Goal: Transaction & Acquisition: Purchase product/service

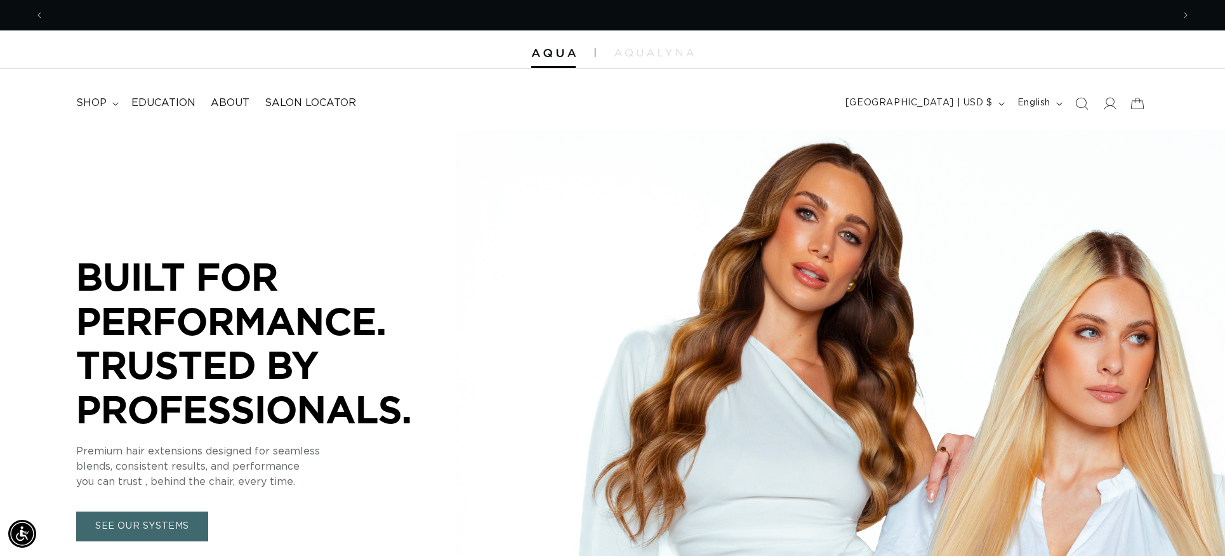
scroll to position [0, 1128]
click at [87, 98] on span "shop" at bounding box center [91, 102] width 30 height 13
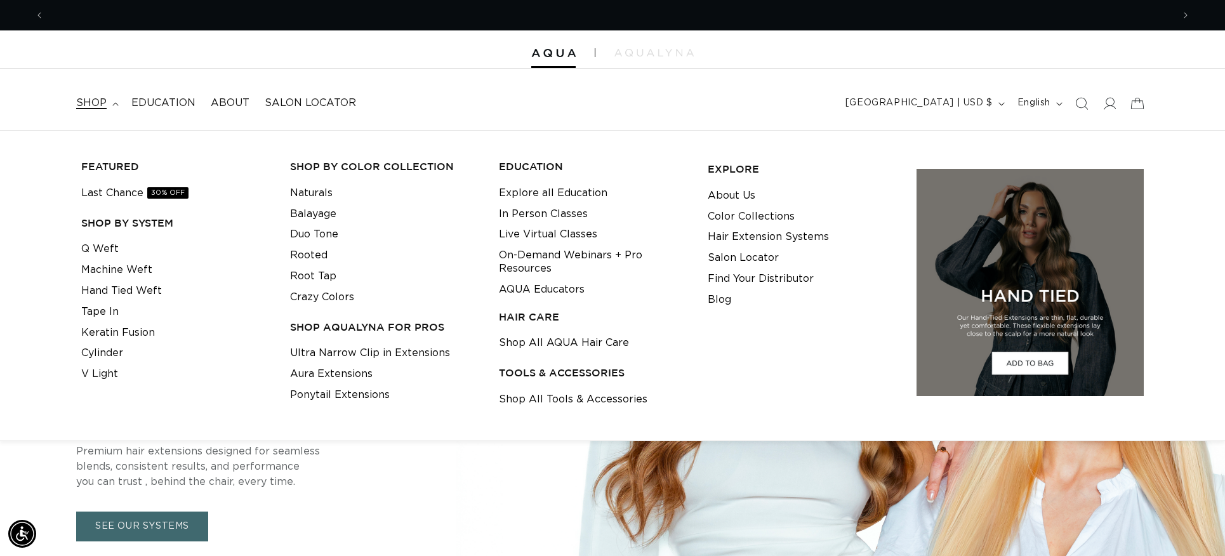
scroll to position [0, 2257]
click at [1105, 104] on icon at bounding box center [1108, 102] width 13 height 13
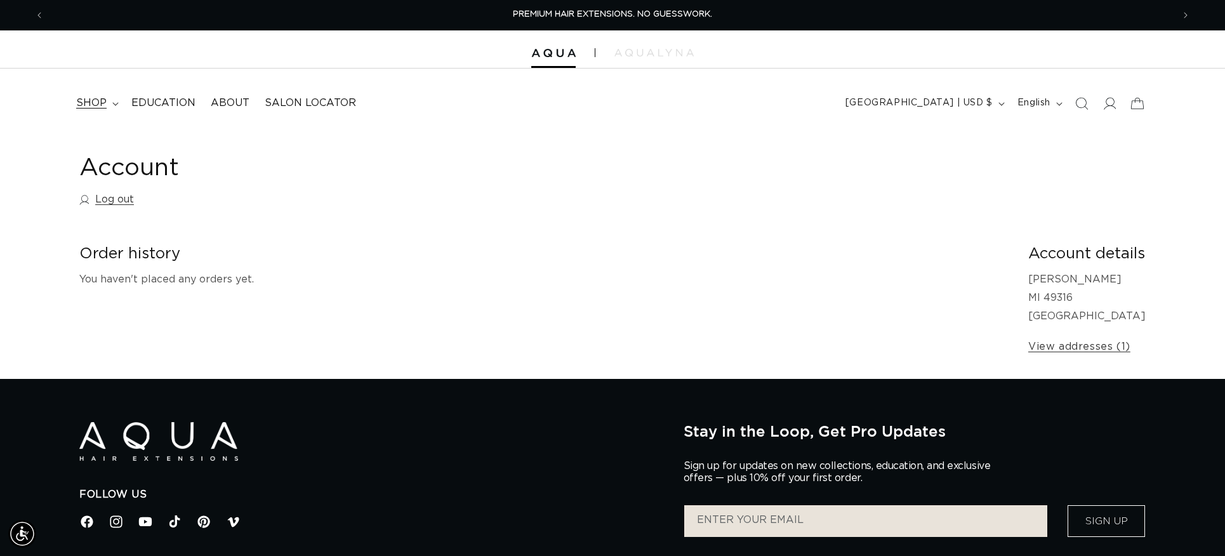
click at [84, 99] on span "shop" at bounding box center [91, 102] width 30 height 13
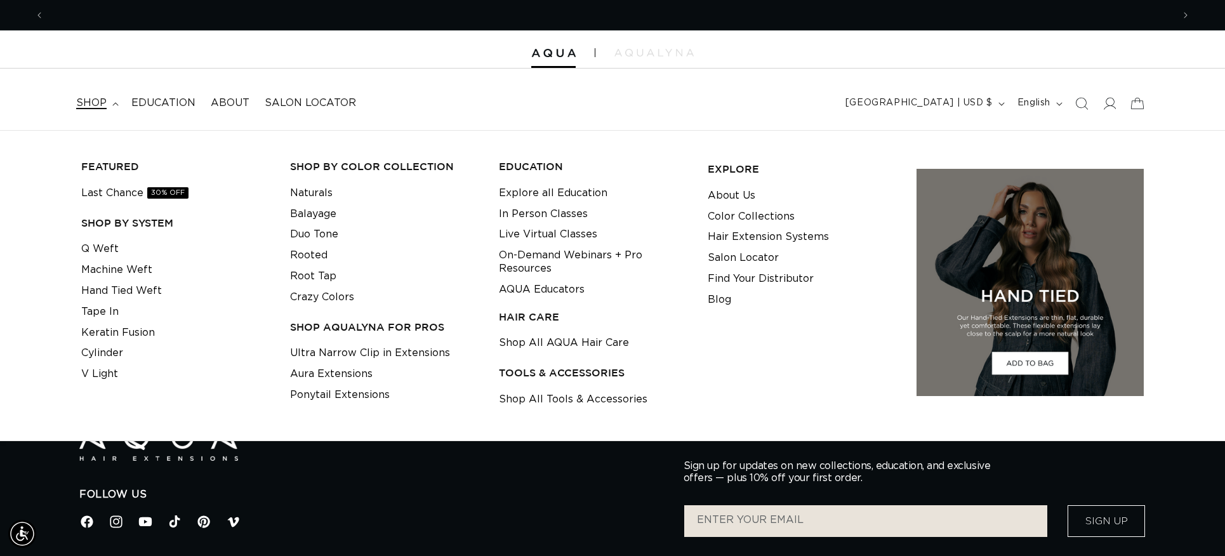
scroll to position [0, 1128]
click at [95, 103] on span "shop" at bounding box center [91, 102] width 30 height 13
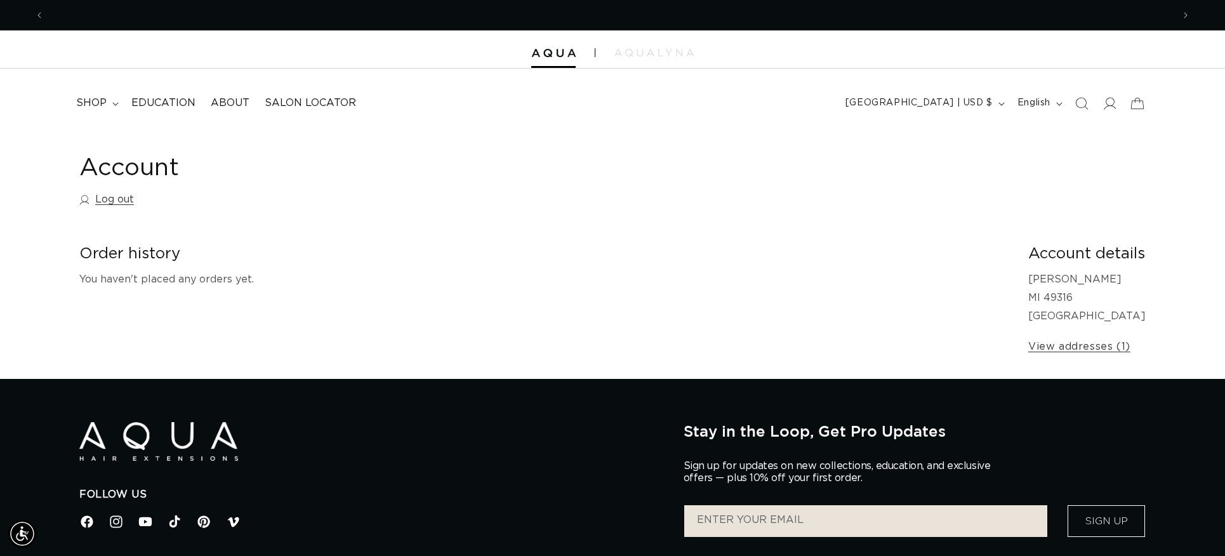
scroll to position [0, 0]
click at [88, 97] on span "shop" at bounding box center [91, 102] width 30 height 13
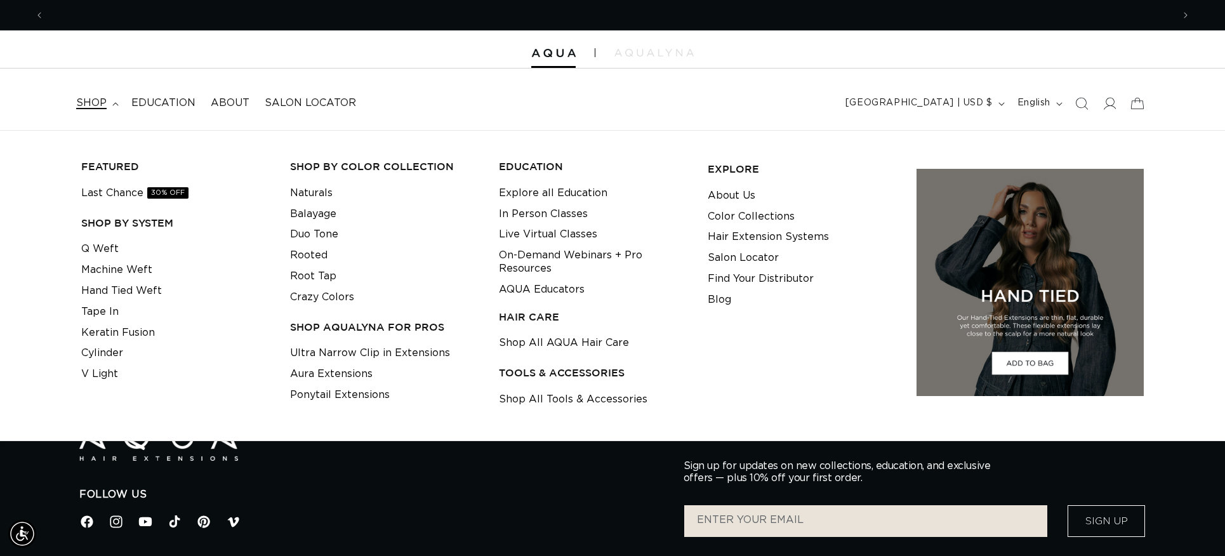
scroll to position [0, 1128]
click at [110, 352] on link "Cylinder" at bounding box center [102, 353] width 42 height 21
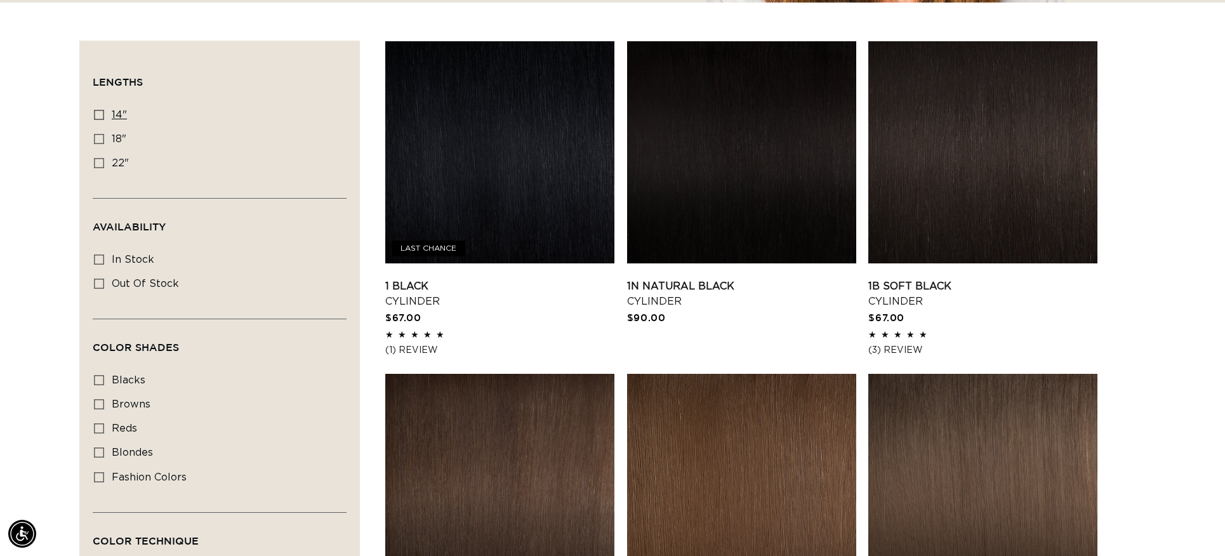
scroll to position [0, 2257]
click at [99, 140] on icon at bounding box center [99, 139] width 10 height 10
click at [99, 140] on input "18" 18" (42 products)" at bounding box center [99, 139] width 10 height 10
checkbox input "true"
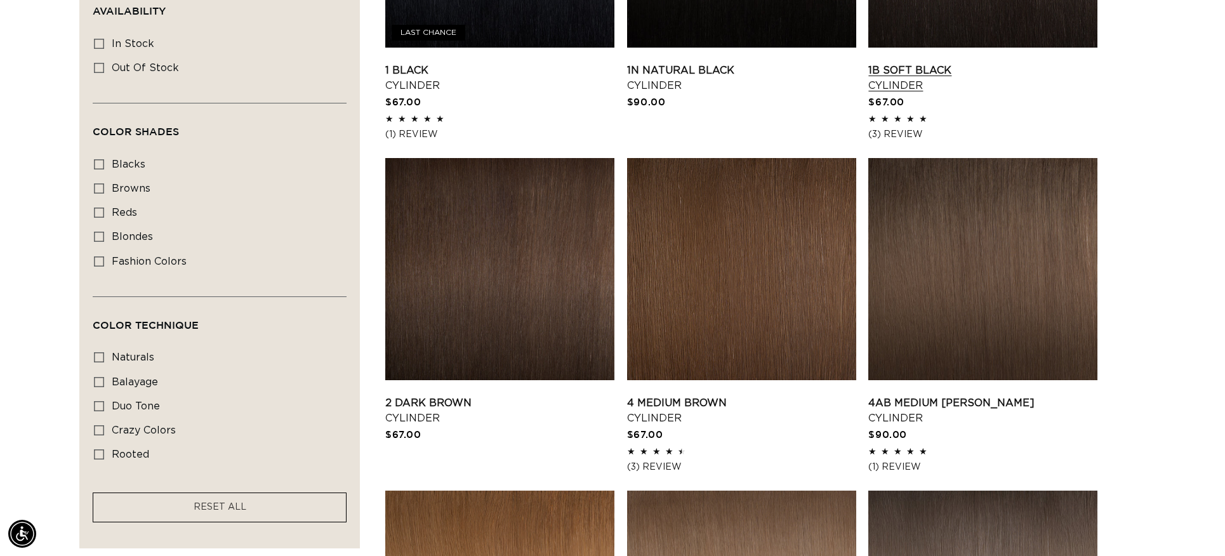
click at [901, 73] on link "1B Soft Black Cylinder" at bounding box center [982, 78] width 229 height 30
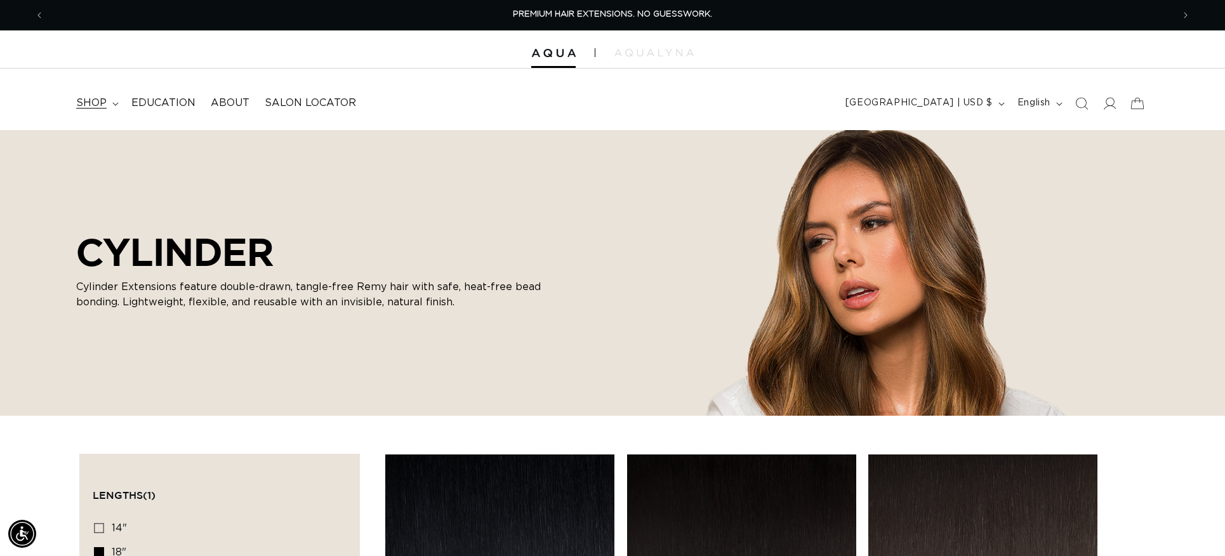
click at [112, 103] on icon at bounding box center [115, 104] width 6 height 4
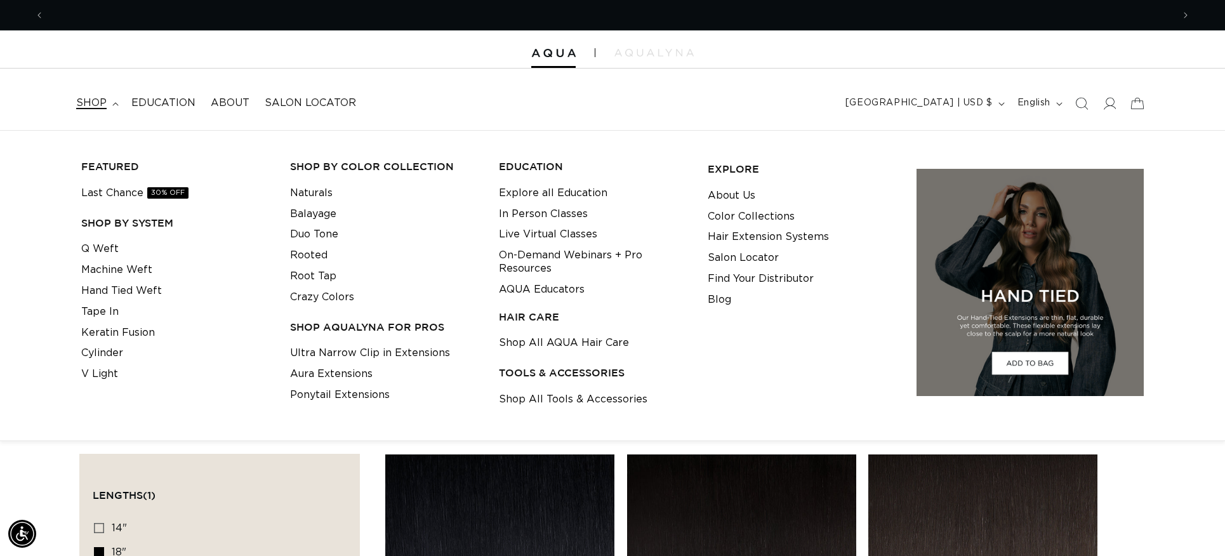
scroll to position [0, 1128]
click at [609, 398] on link "Shop All Tools & Accessories" at bounding box center [573, 399] width 149 height 21
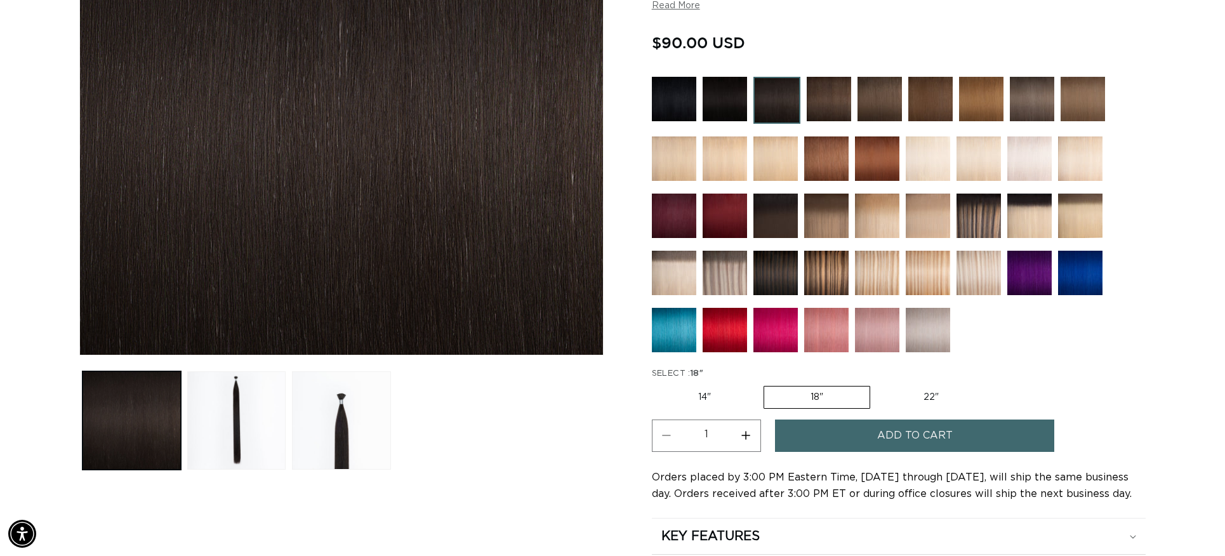
scroll to position [0, 2257]
click at [746, 436] on button "Increase quantity for 1B Soft Black - Cylinder" at bounding box center [746, 436] width 29 height 32
type input "2"
click at [896, 435] on span "Add to cart" at bounding box center [915, 436] width 76 height 32
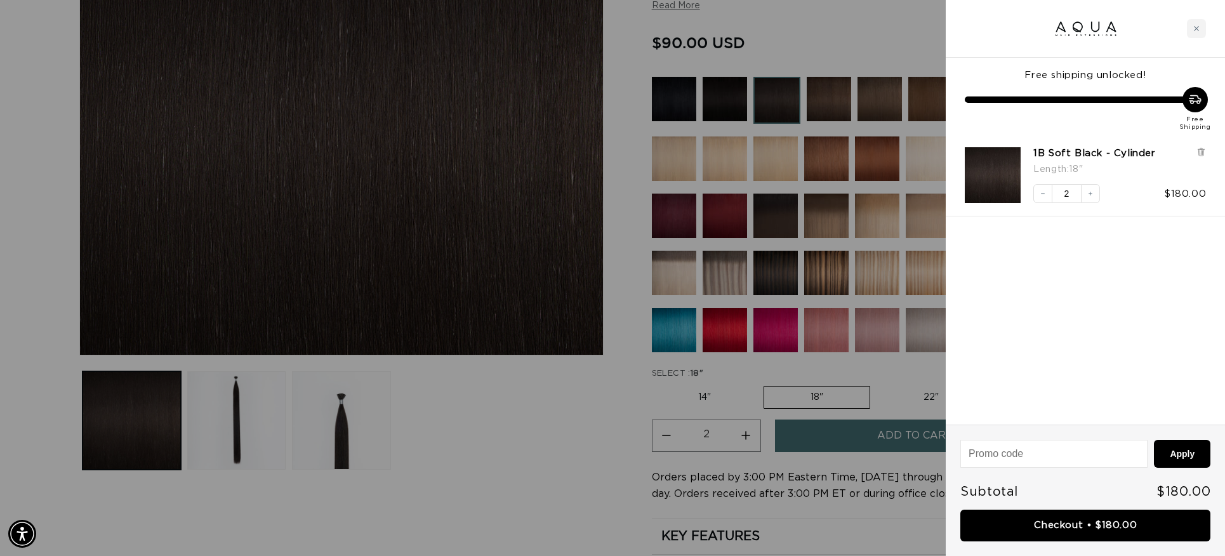
scroll to position [0, 1128]
click at [519, 449] on div at bounding box center [612, 278] width 1225 height 556
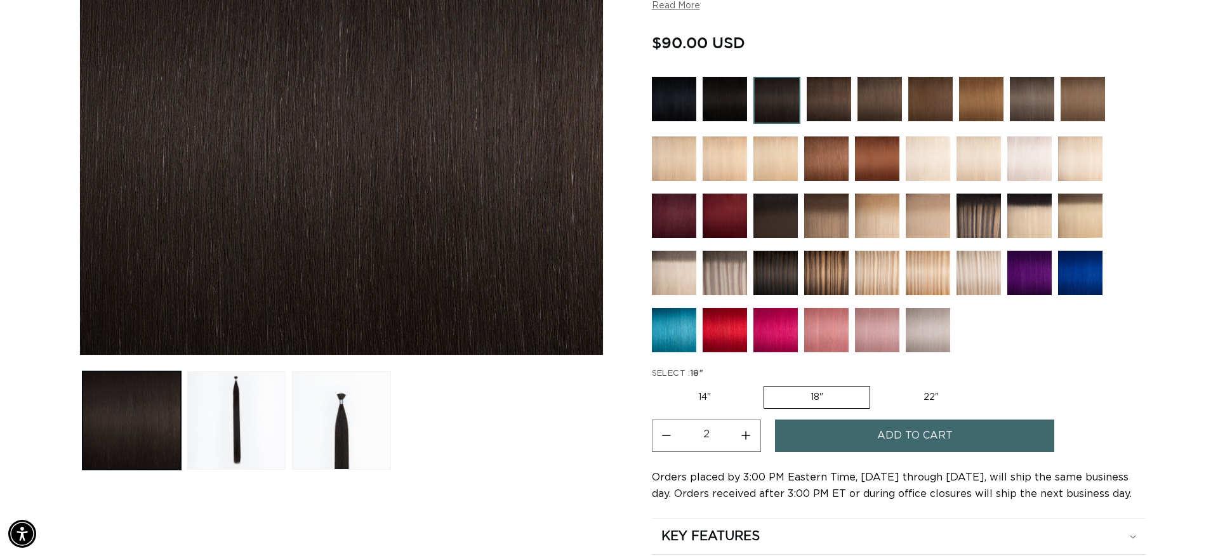
scroll to position [0, 2257]
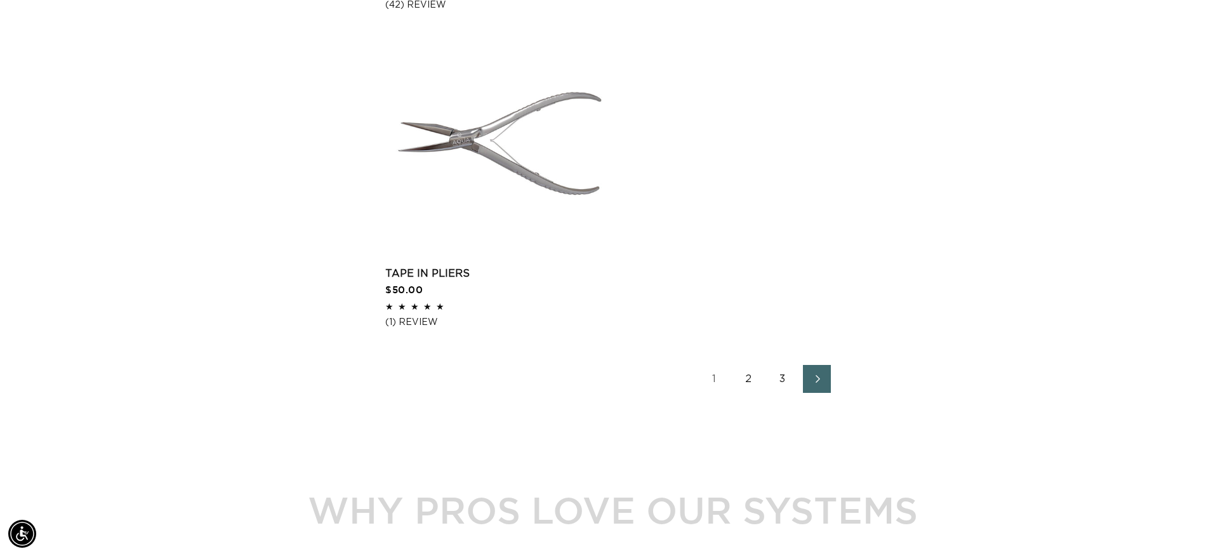
scroll to position [2095, 0]
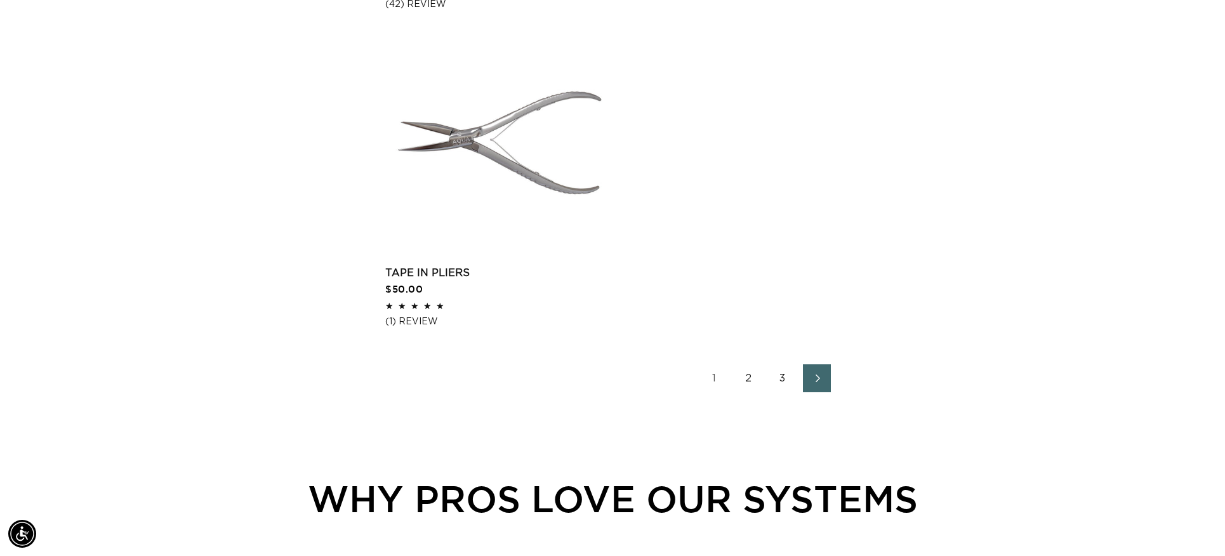
click at [747, 392] on link "2" at bounding box center [748, 378] width 28 height 28
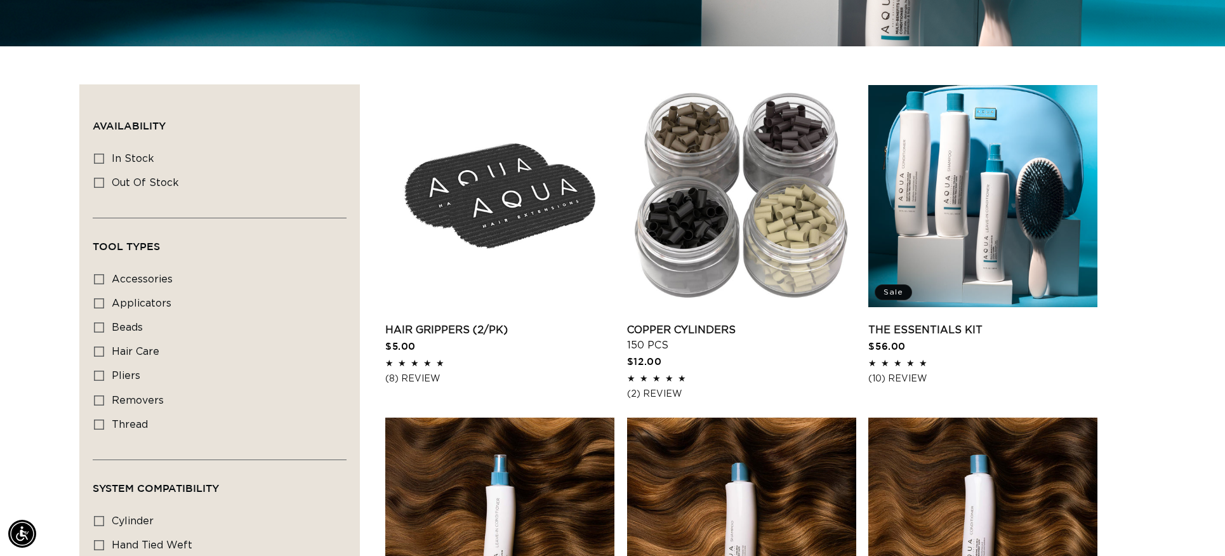
scroll to position [0, 1128]
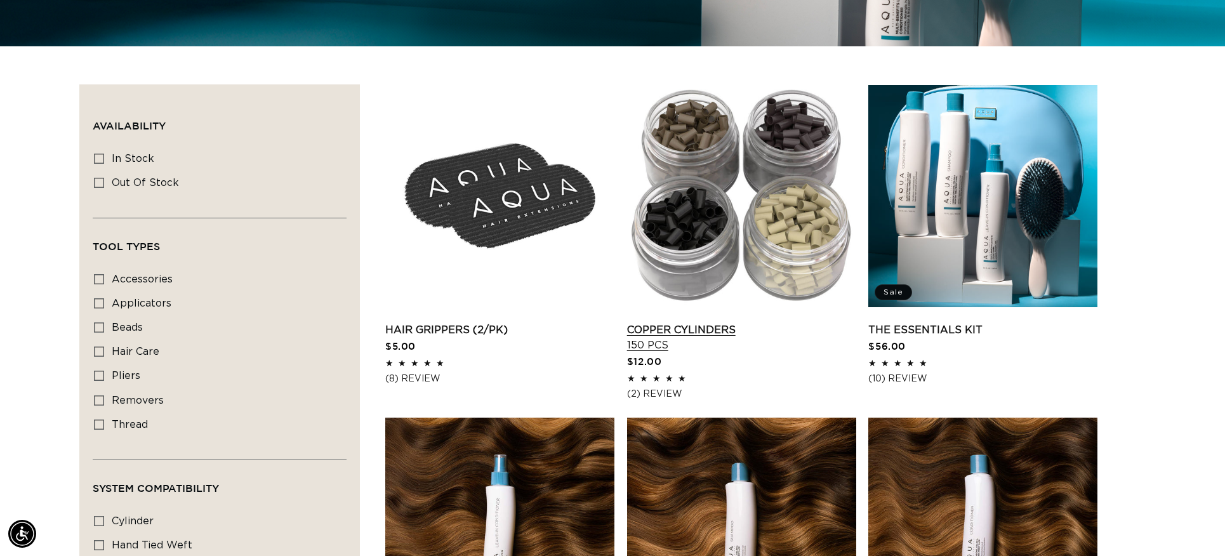
click at [701, 331] on link "Copper Cylinders 150 pcs" at bounding box center [741, 337] width 229 height 30
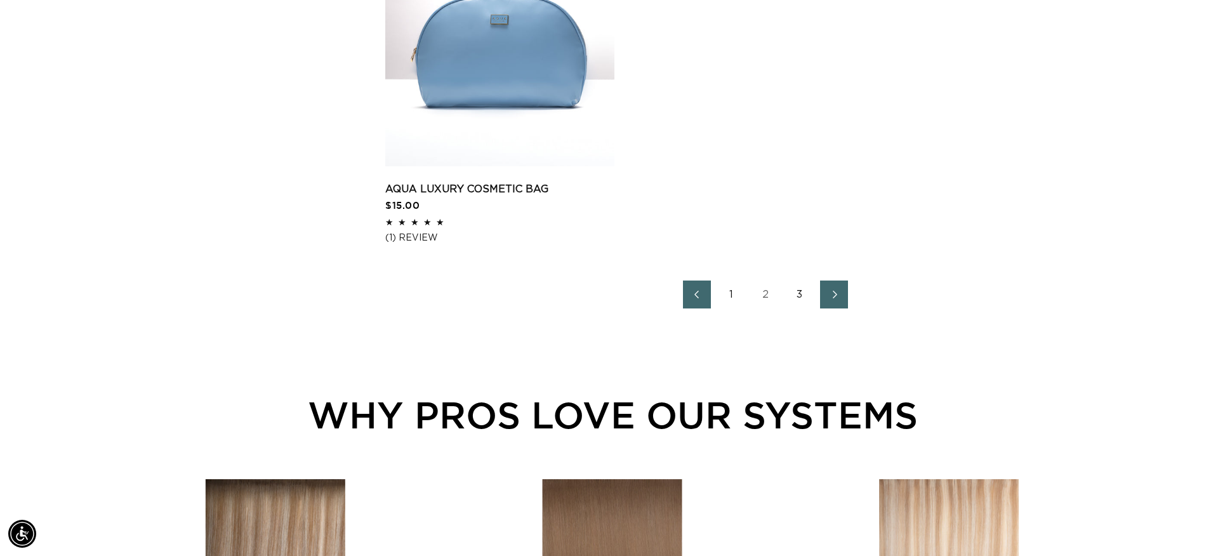
scroll to position [0, 2257]
click at [798, 307] on link "3" at bounding box center [800, 295] width 28 height 28
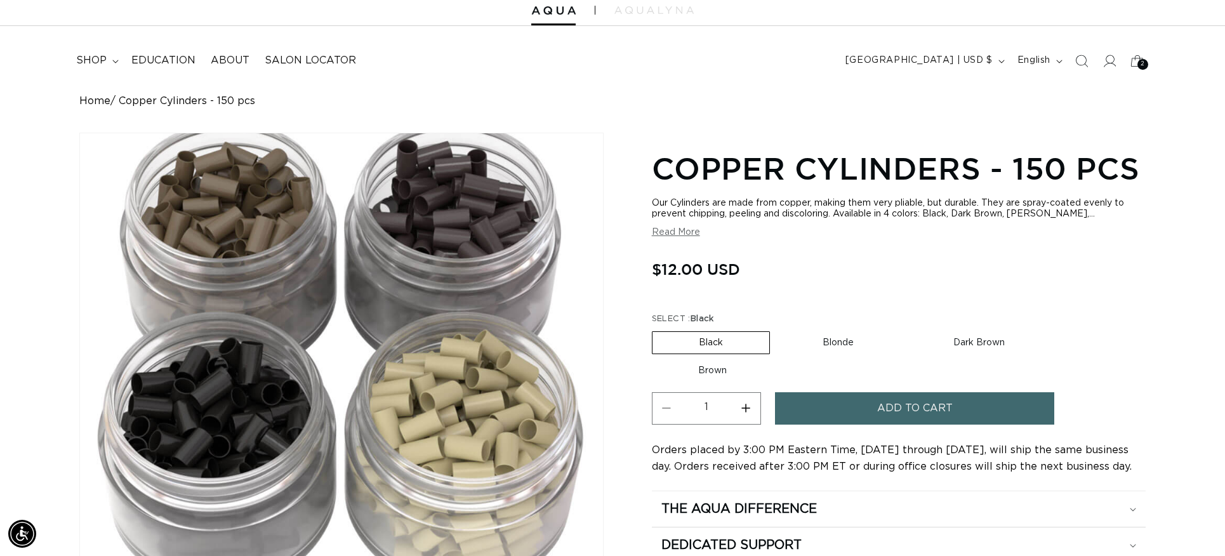
scroll to position [56, 0]
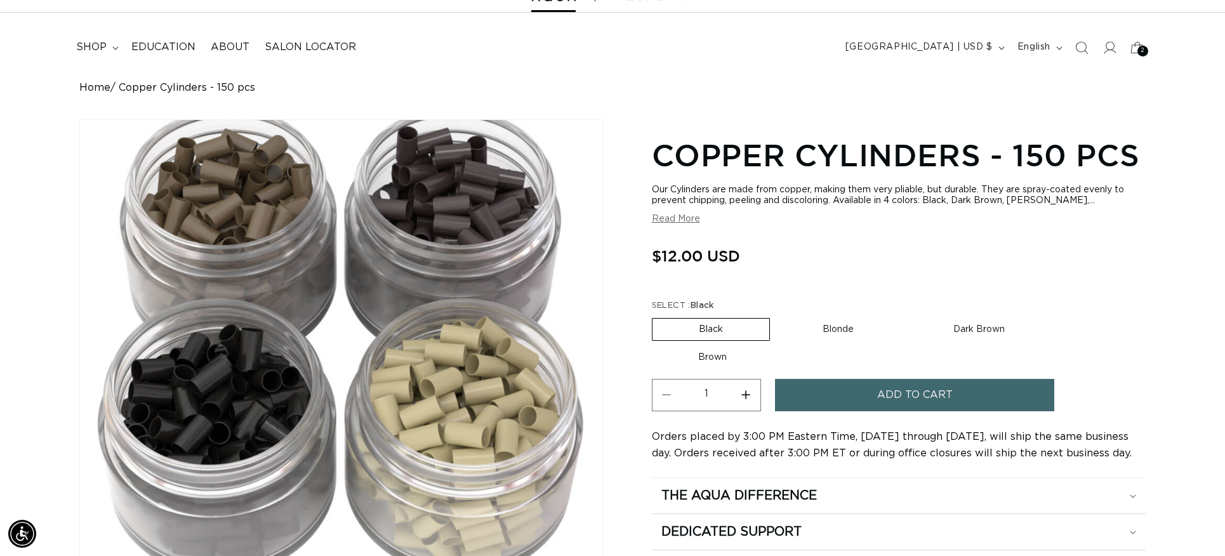
click at [700, 331] on label "Black Variant sold out or unavailable" at bounding box center [711, 329] width 118 height 23
click at [656, 316] on input "Black Variant sold out or unavailable" at bounding box center [655, 315] width 1 height 1
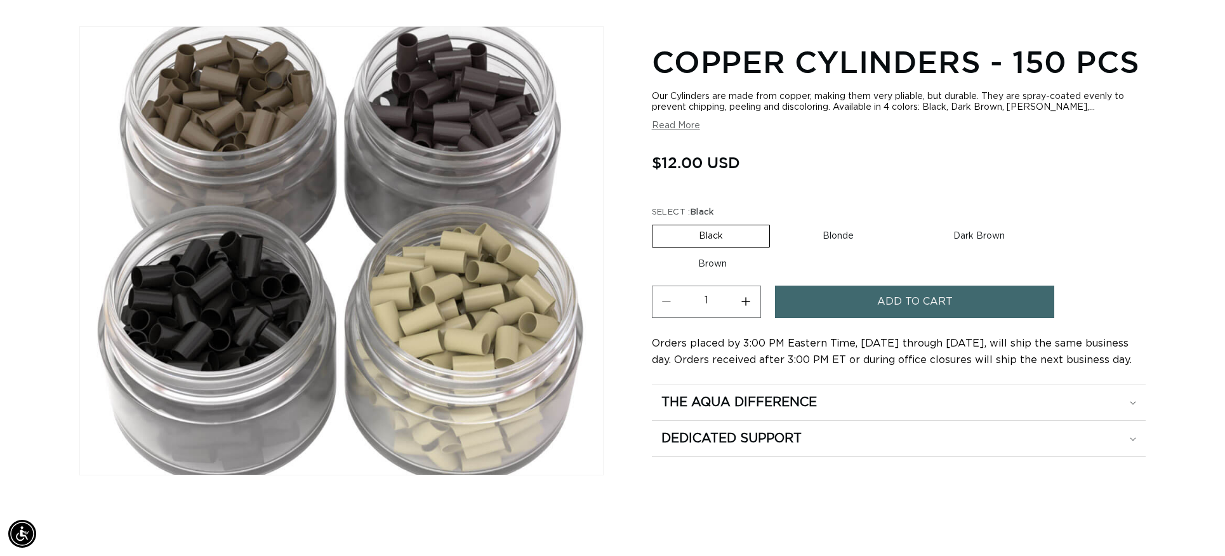
scroll to position [0, 1128]
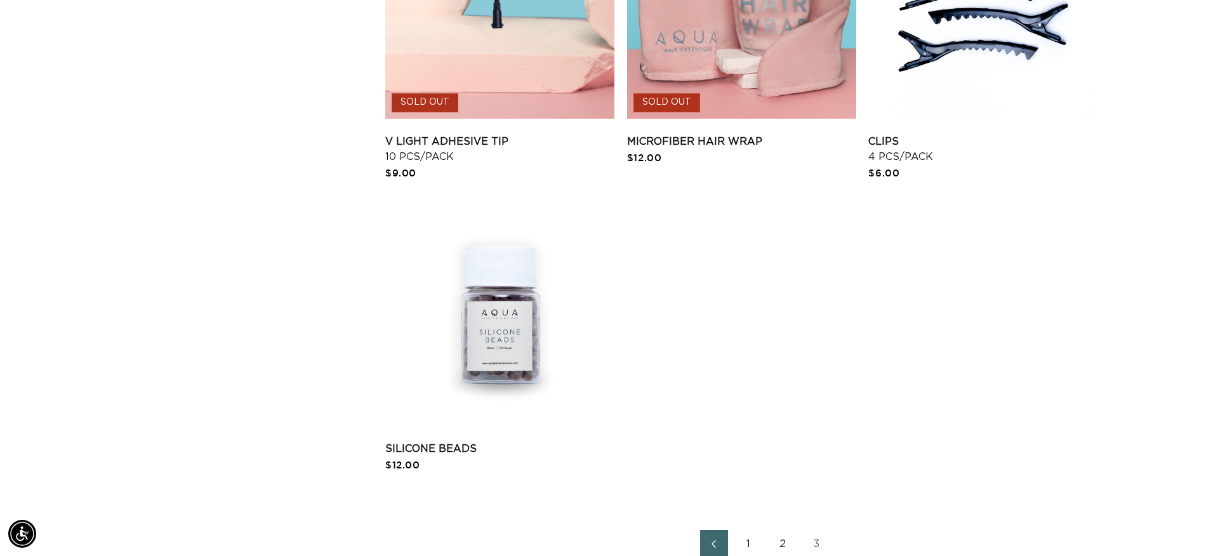
scroll to position [1244, 0]
click at [500, 440] on link "Silicone Beads" at bounding box center [499, 447] width 229 height 15
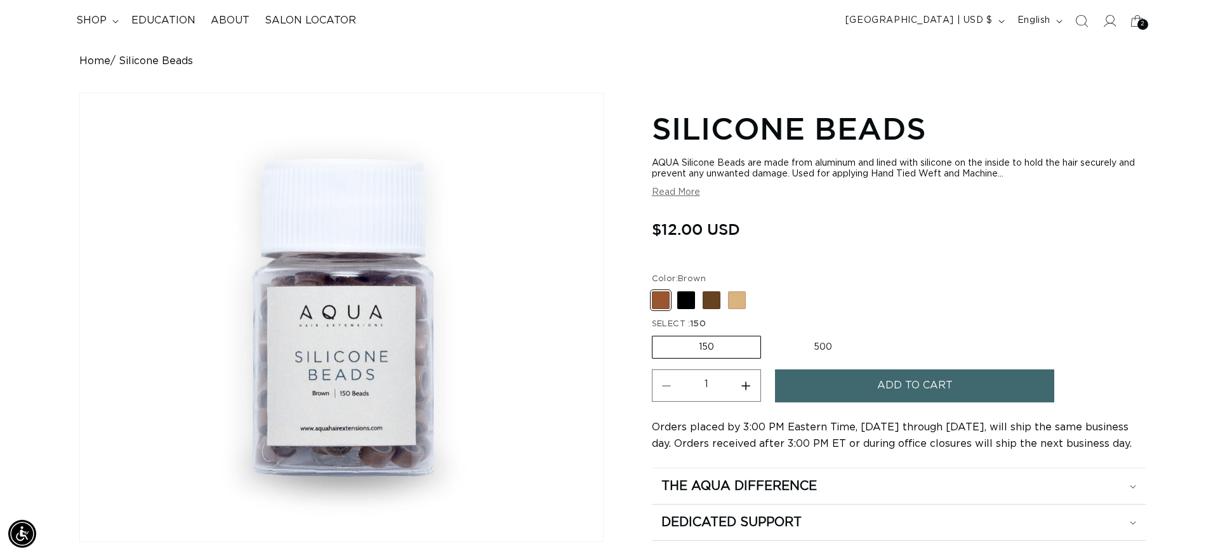
scroll to position [0, 1128]
click at [691, 190] on button "Read More" at bounding box center [676, 192] width 48 height 11
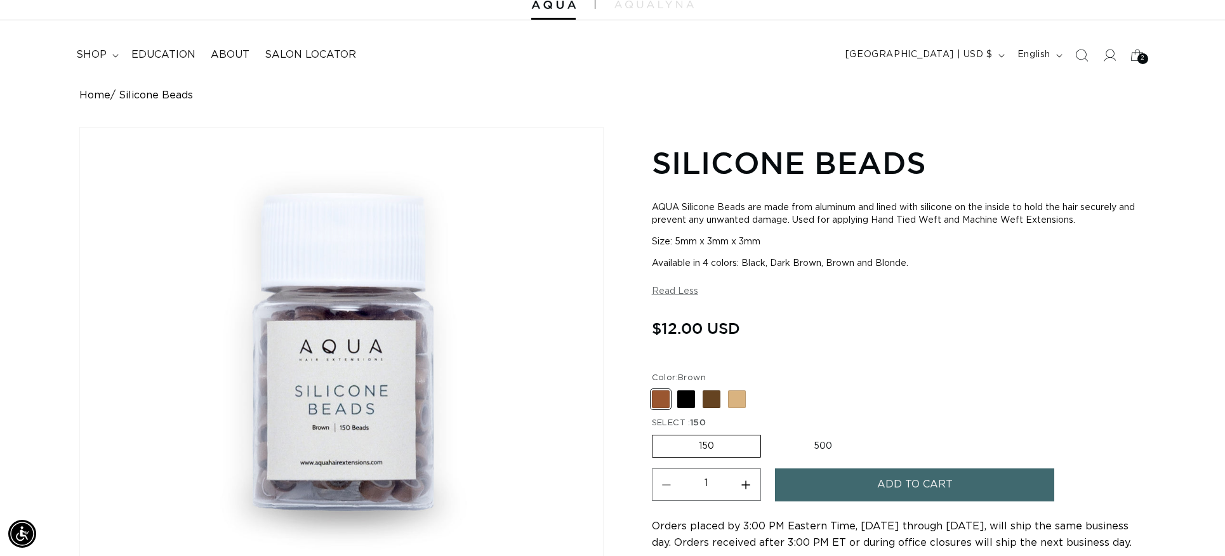
scroll to position [0, 2257]
click at [110, 55] on summary "shop" at bounding box center [96, 55] width 55 height 29
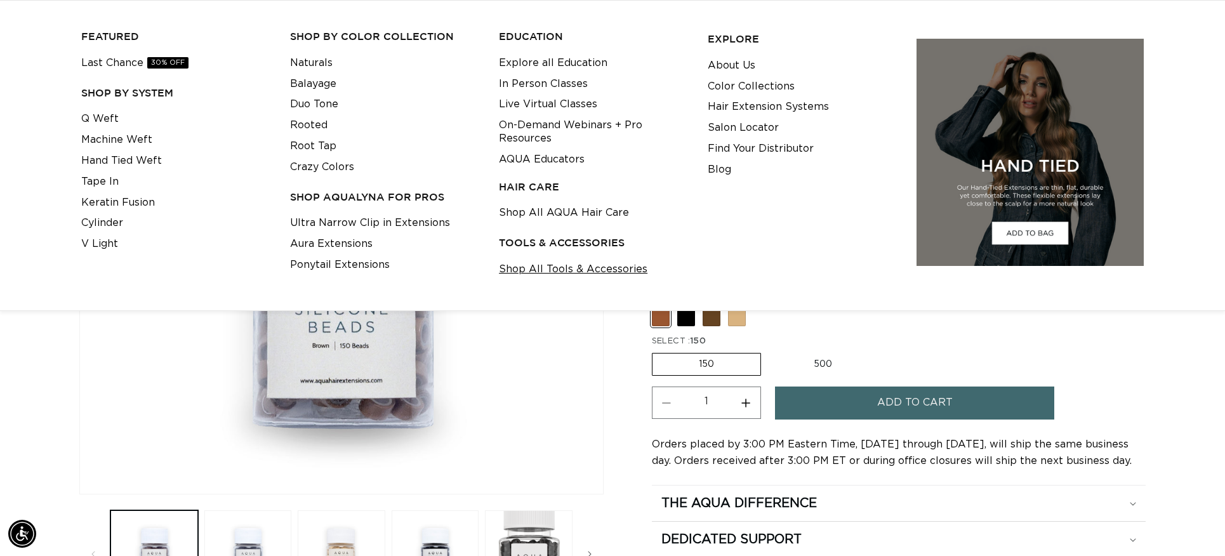
click at [607, 268] on link "Shop All Tools & Accessories" at bounding box center [573, 269] width 149 height 21
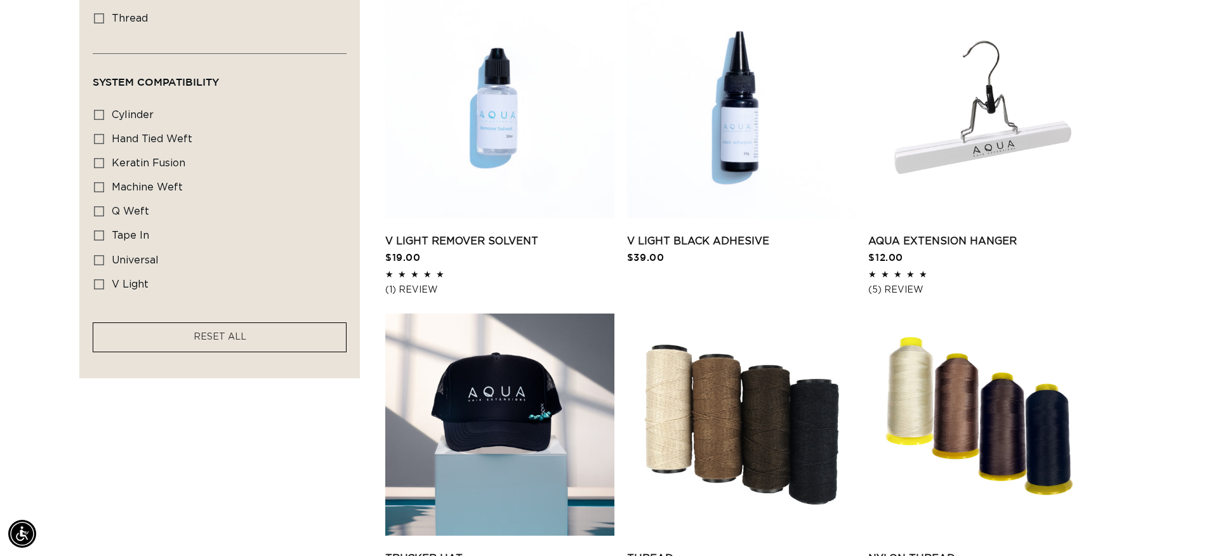
scroll to position [830, 0]
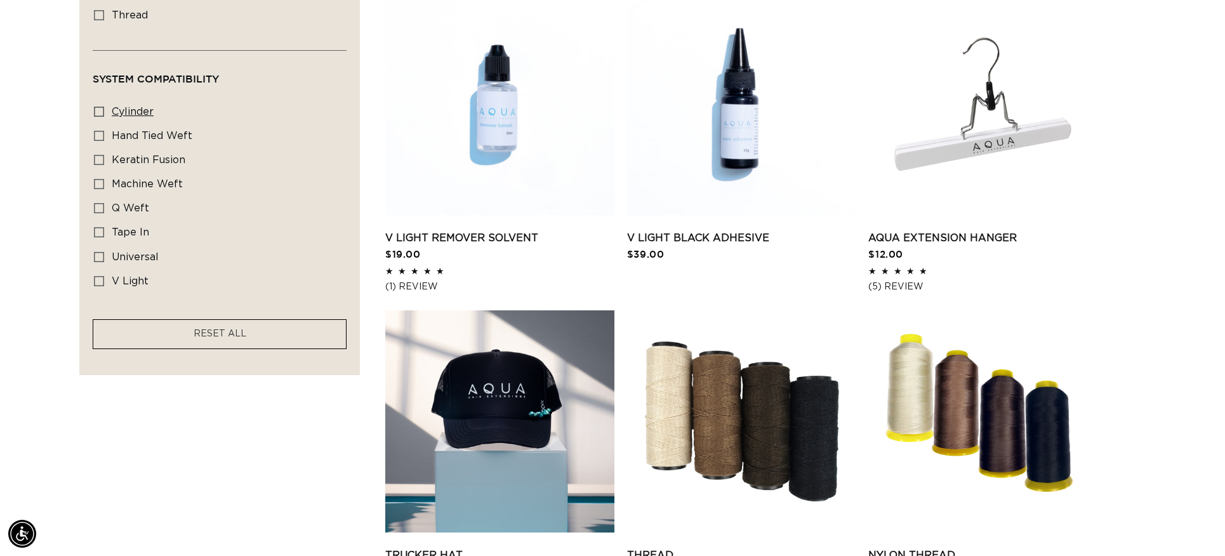
click at [124, 114] on span "cylinder" at bounding box center [133, 112] width 42 height 10
click at [104, 114] on input "cylinder cylinder (5 products)" at bounding box center [99, 112] width 10 height 10
checkbox input "true"
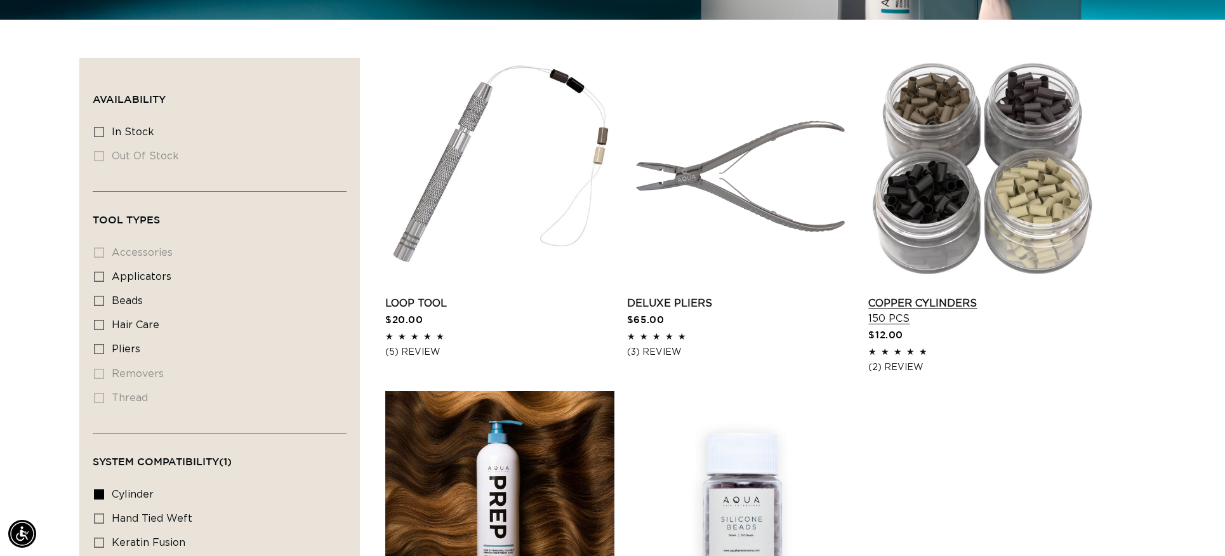
click at [1035, 296] on link "Copper Cylinders 150 pcs" at bounding box center [982, 311] width 229 height 30
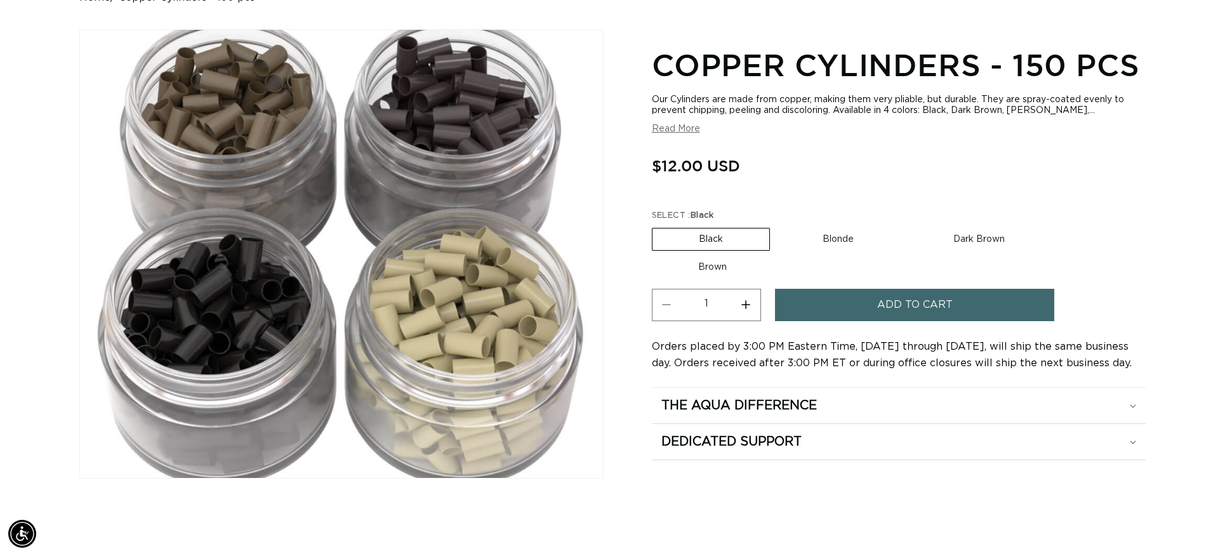
scroll to position [0, 2257]
click at [690, 131] on button "Read More" at bounding box center [676, 129] width 48 height 11
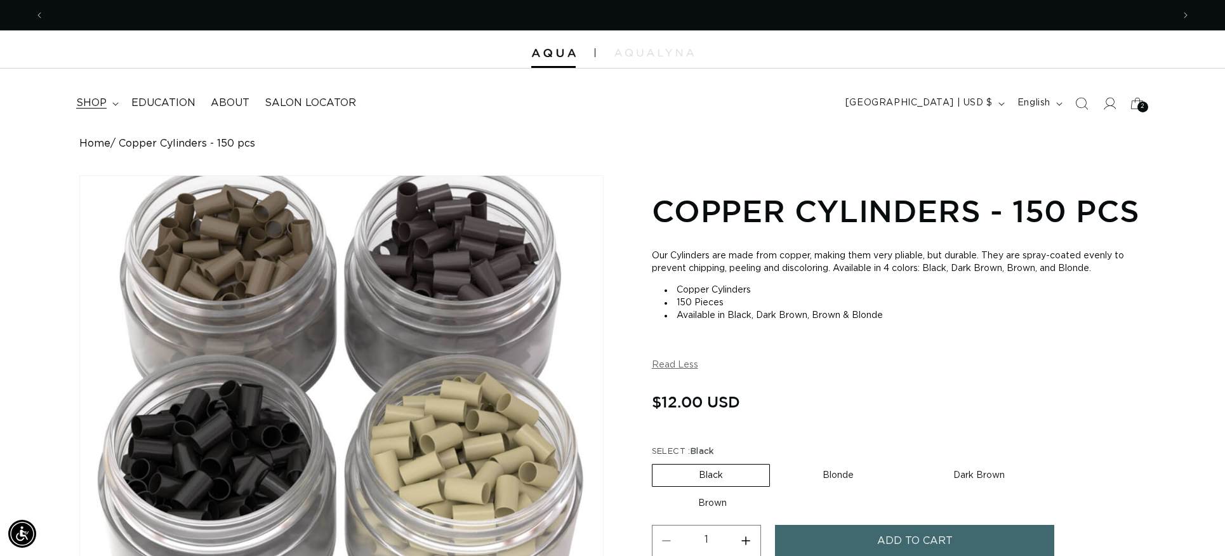
scroll to position [0, 1128]
click at [96, 102] on span "shop" at bounding box center [91, 102] width 30 height 13
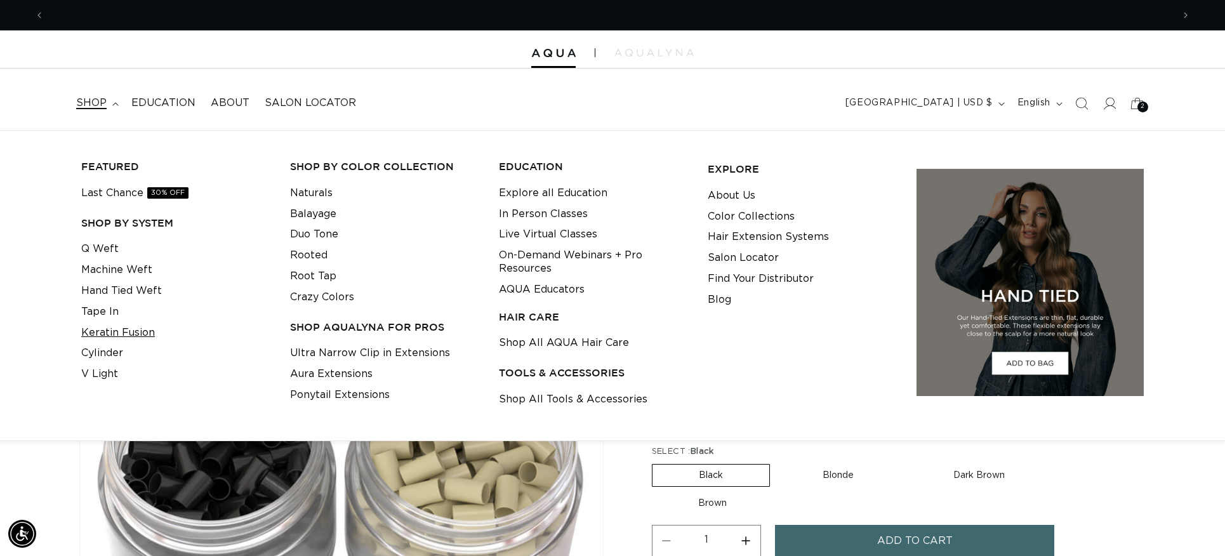
scroll to position [0, 2257]
click at [105, 353] on link "Cylinder" at bounding box center [102, 353] width 42 height 21
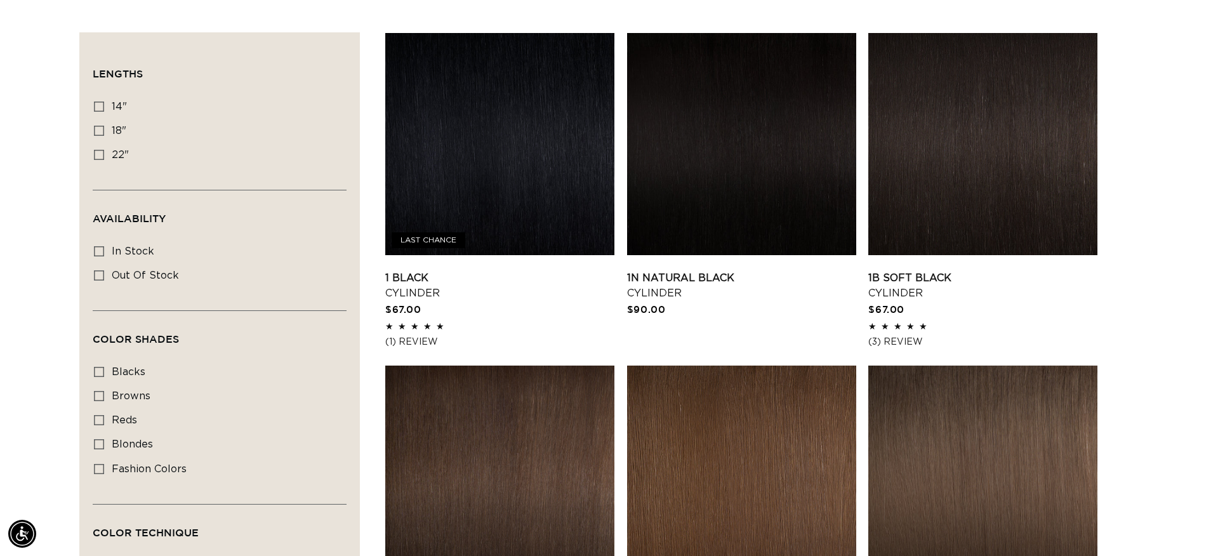
scroll to position [436, 0]
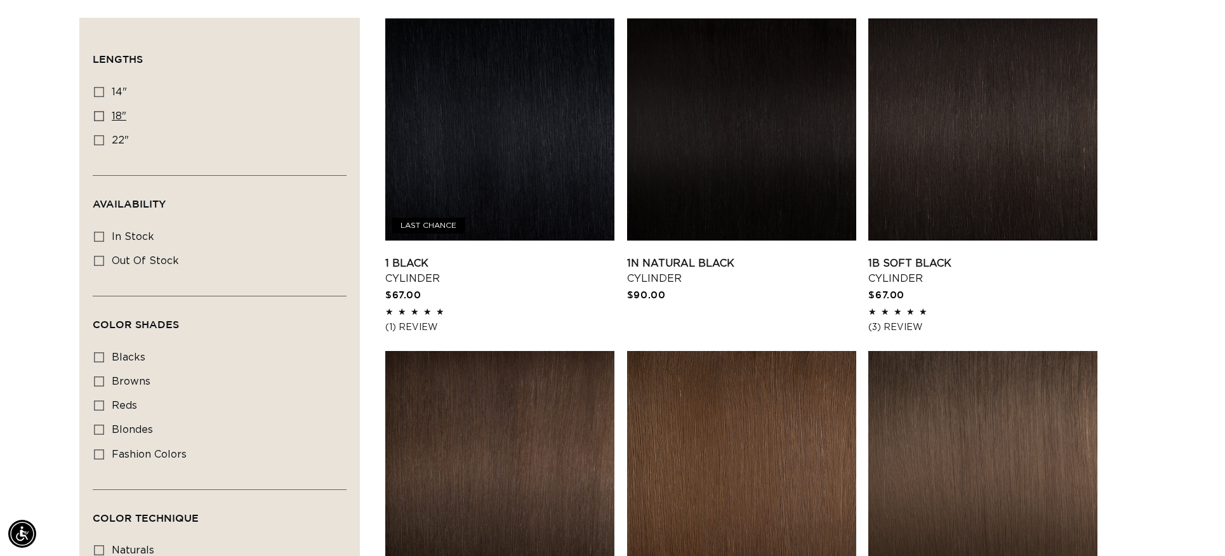
click at [103, 114] on icon at bounding box center [99, 116] width 10 height 10
click at [103, 114] on input "18" 18" (42 products)" at bounding box center [99, 116] width 10 height 10
checkbox input "true"
click at [901, 265] on link "1B Soft Black Cylinder" at bounding box center [982, 271] width 229 height 30
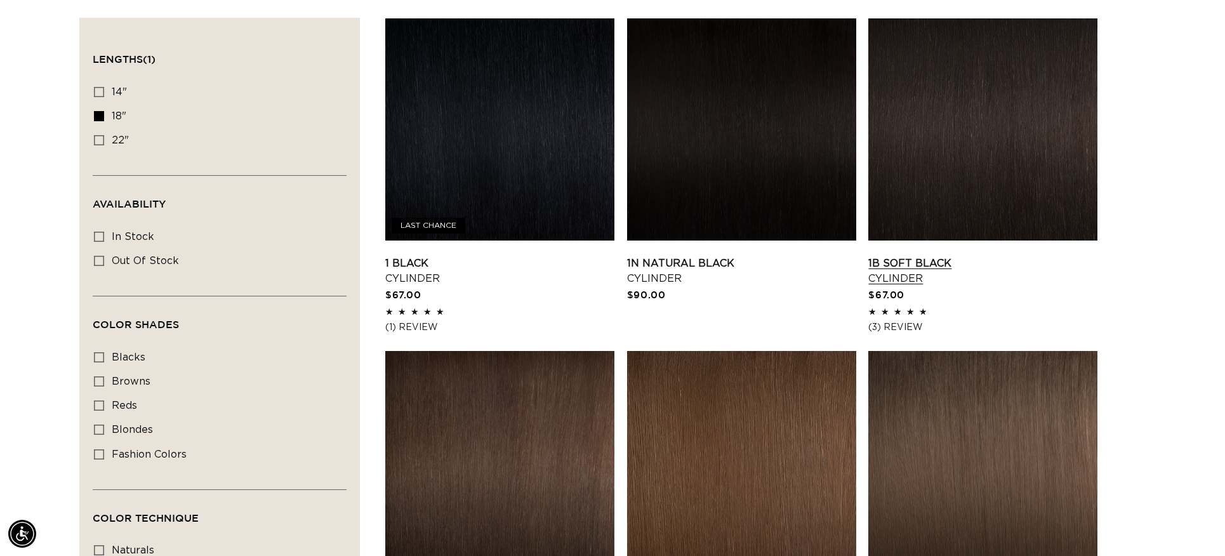
scroll to position [0, 2257]
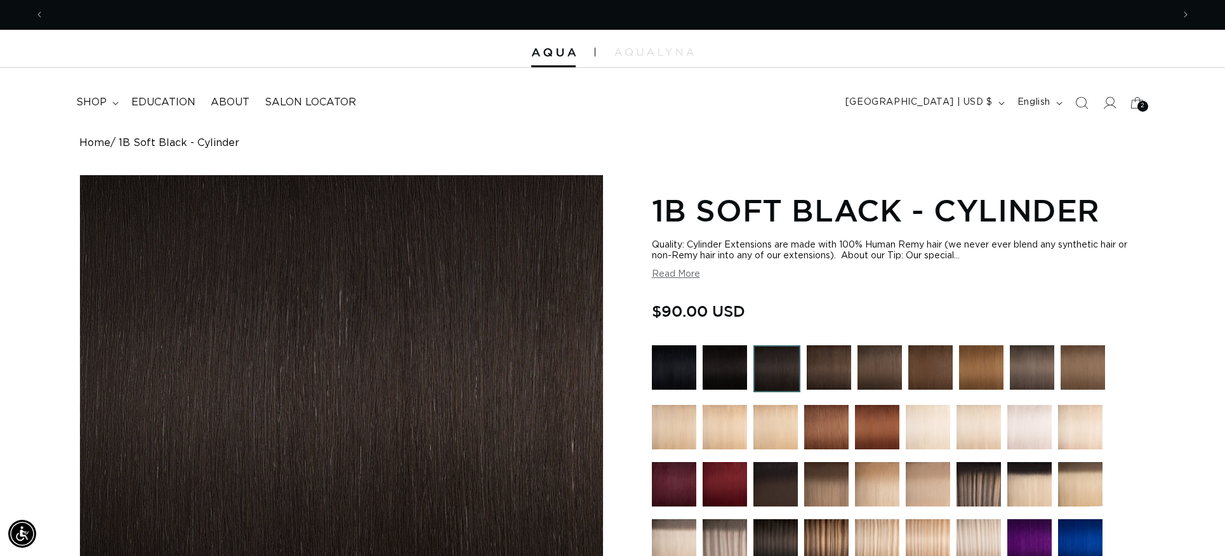
scroll to position [0, 1128]
click at [680, 276] on button "Read More" at bounding box center [676, 274] width 48 height 11
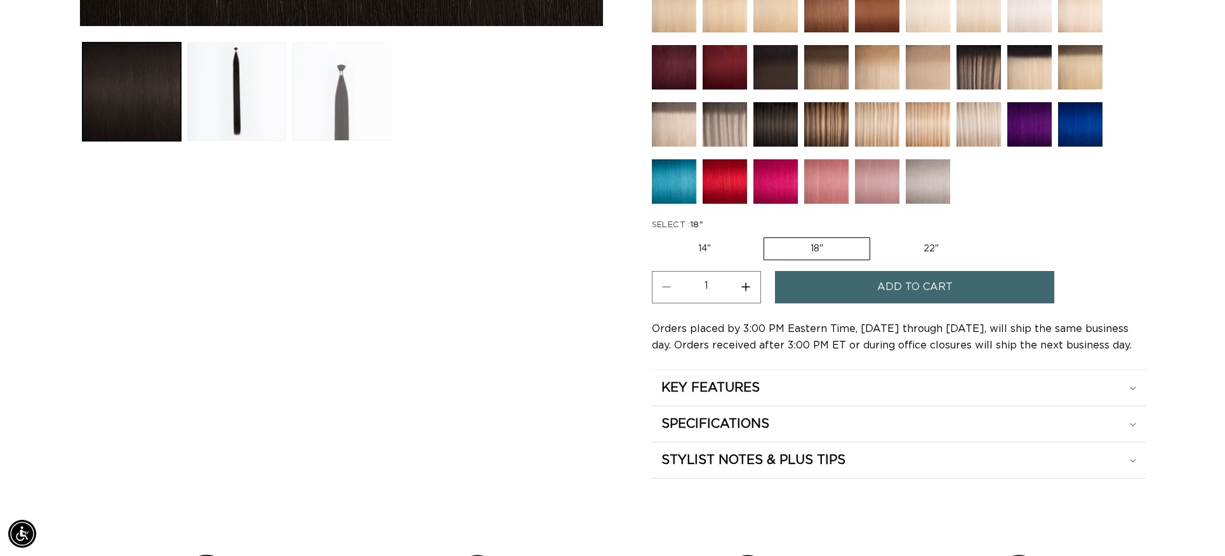
scroll to position [0, 2257]
click at [341, 95] on button "Load image 3 in gallery view" at bounding box center [341, 92] width 98 height 98
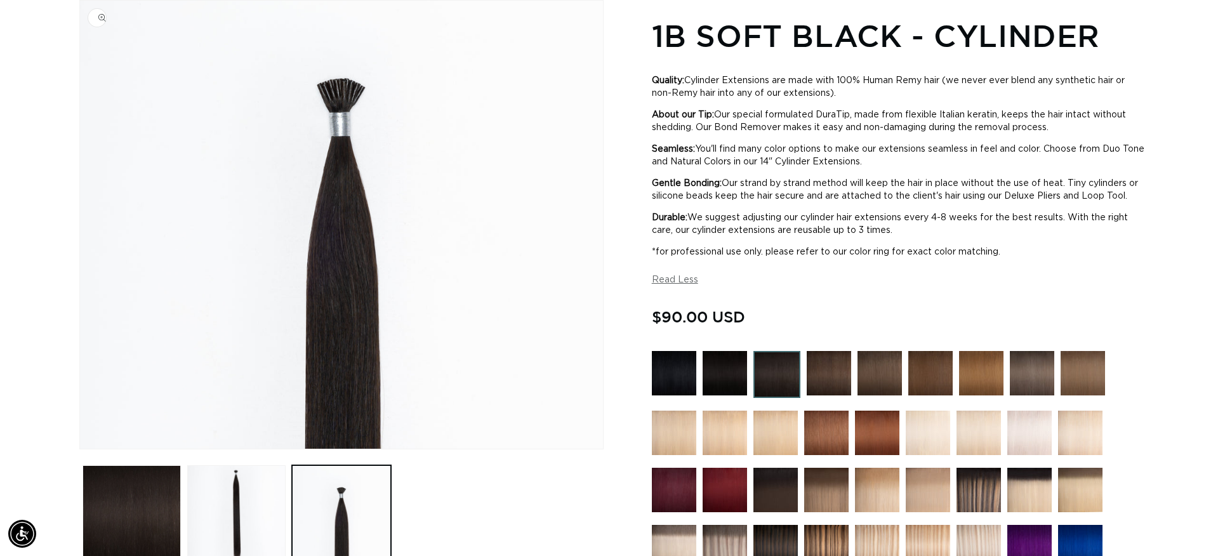
scroll to position [0, 1128]
click at [342, 93] on img "Gallery Viewer" at bounding box center [341, 225] width 523 height 448
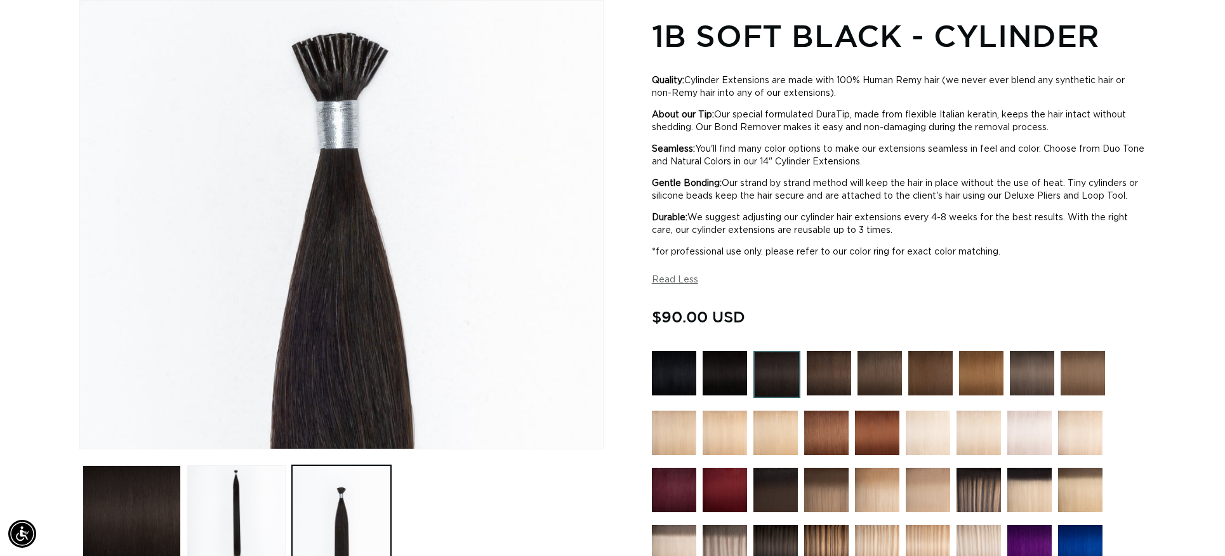
scroll to position [0, 2257]
click at [342, 149] on div "Gallery Viewer" at bounding box center [341, 225] width 523 height 448
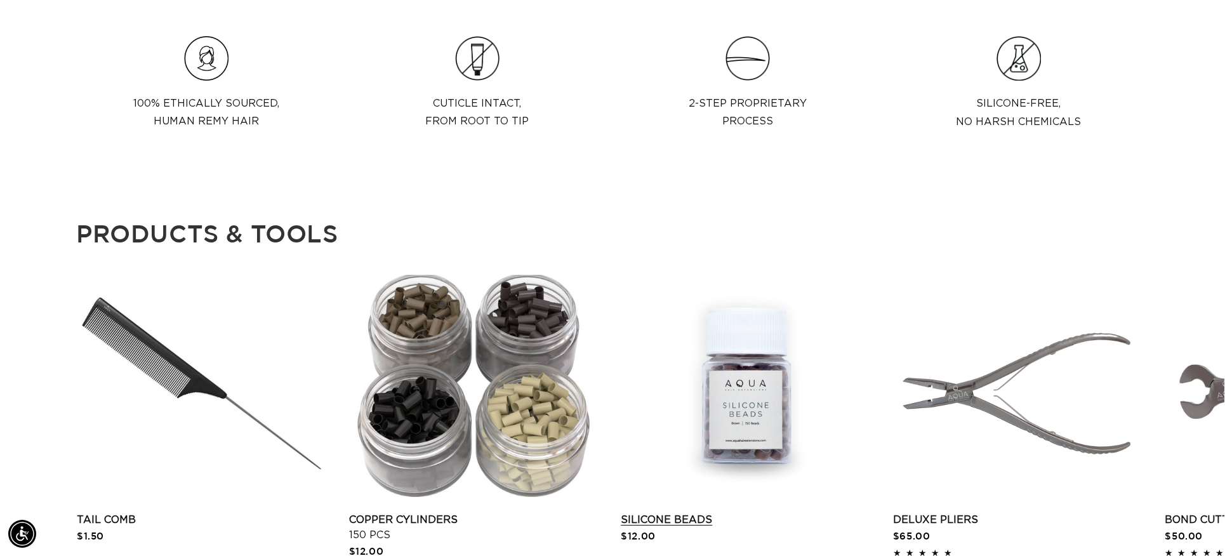
click at [754, 512] on link "Silicone Beads" at bounding box center [746, 519] width 250 height 15
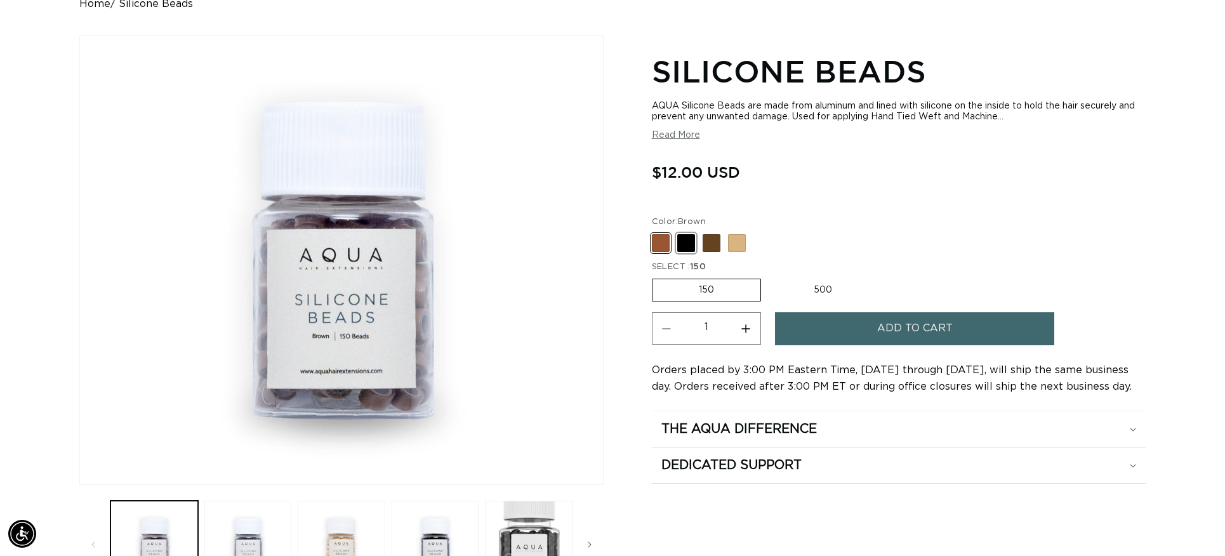
click at [687, 238] on span at bounding box center [686, 243] width 18 height 18
click at [656, 232] on input "Black Variant sold out or unavailable" at bounding box center [655, 232] width 1 height 1
radio input "true"
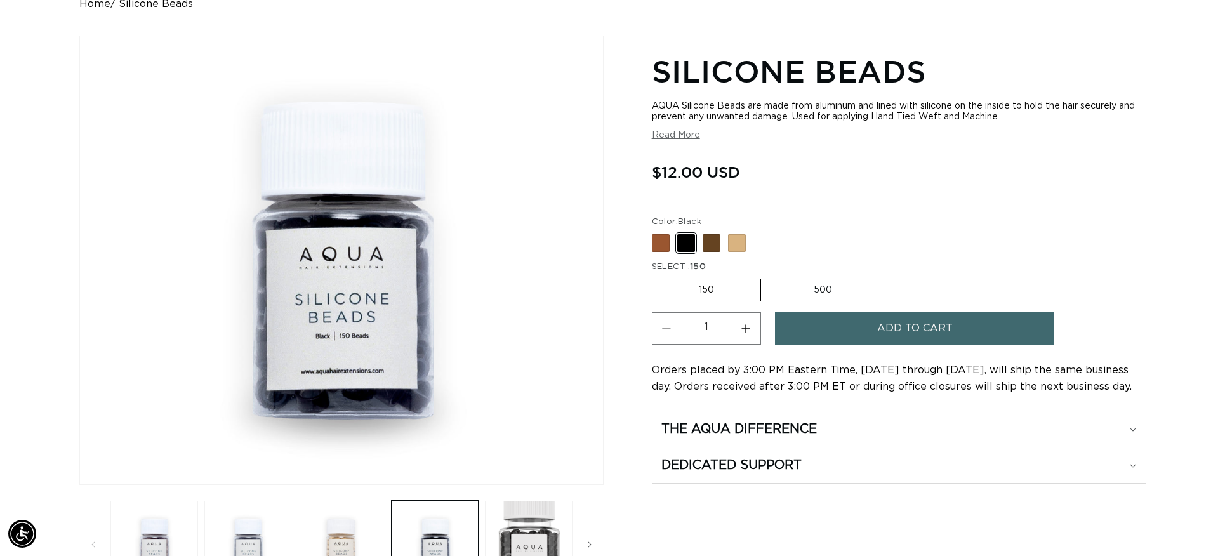
scroll to position [0, 1128]
click at [911, 329] on span "Add to cart" at bounding box center [915, 328] width 76 height 32
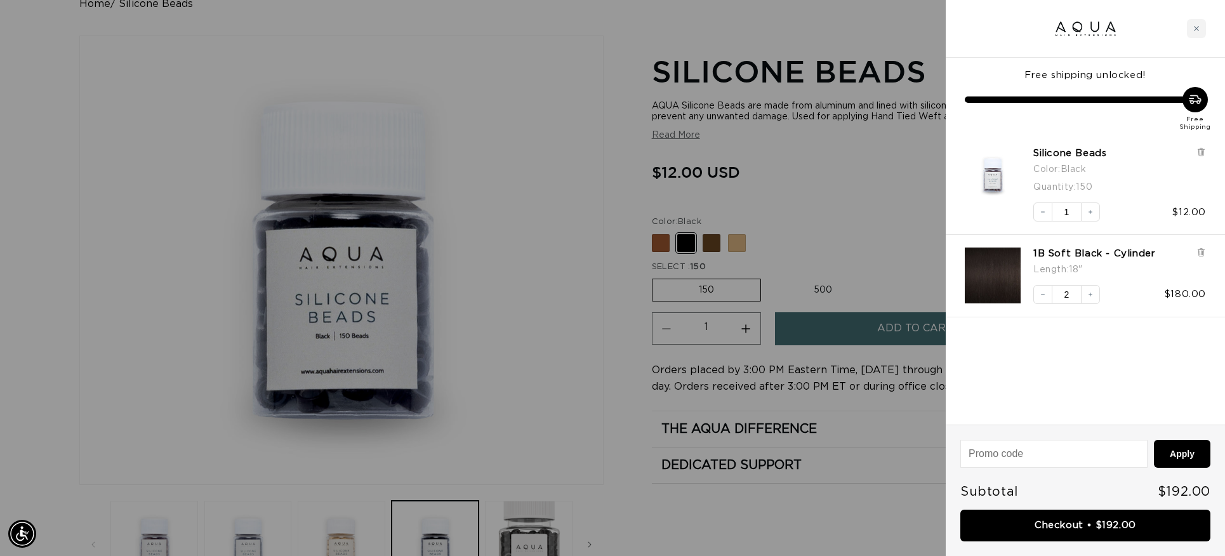
scroll to position [0, 2257]
click at [997, 274] on img "1B Soft Black - Cylinder - 18&quot;" at bounding box center [993, 276] width 56 height 56
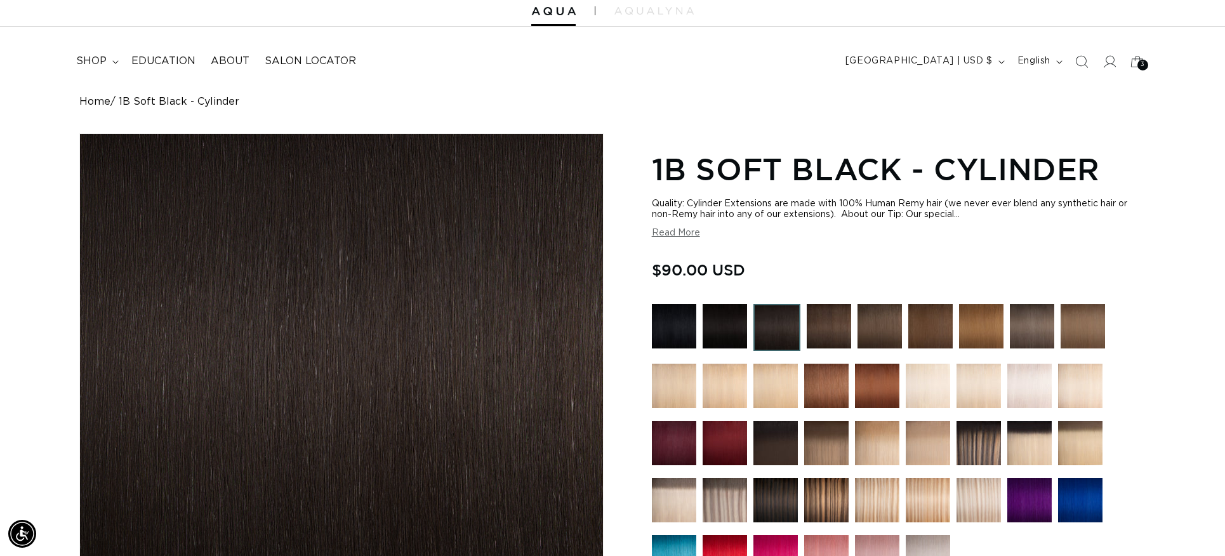
click at [671, 235] on button "Read More" at bounding box center [676, 233] width 48 height 11
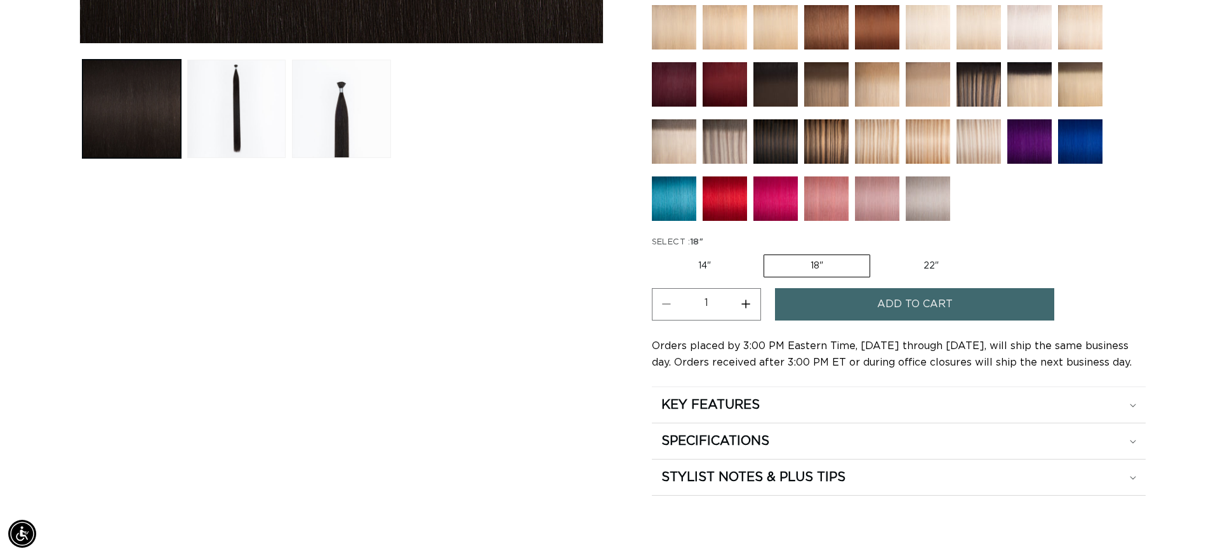
scroll to position [0, 1128]
click at [898, 413] on div "SPECIFICATIONS" at bounding box center [898, 405] width 475 height 17
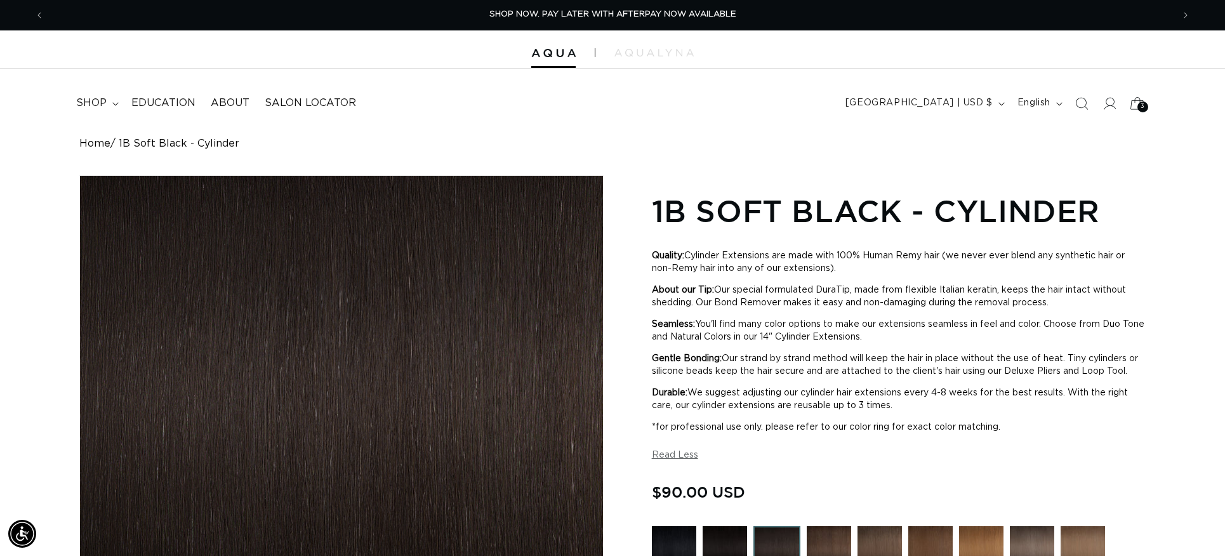
click at [1137, 105] on icon at bounding box center [1137, 103] width 30 height 30
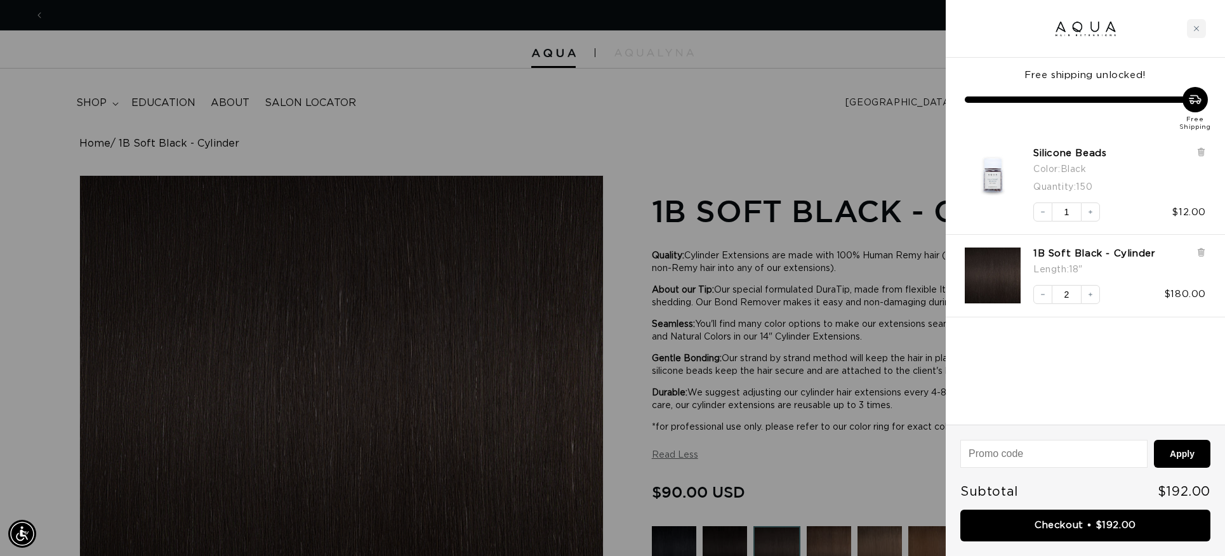
scroll to position [0, 2257]
click at [746, 137] on div at bounding box center [612, 278] width 1225 height 556
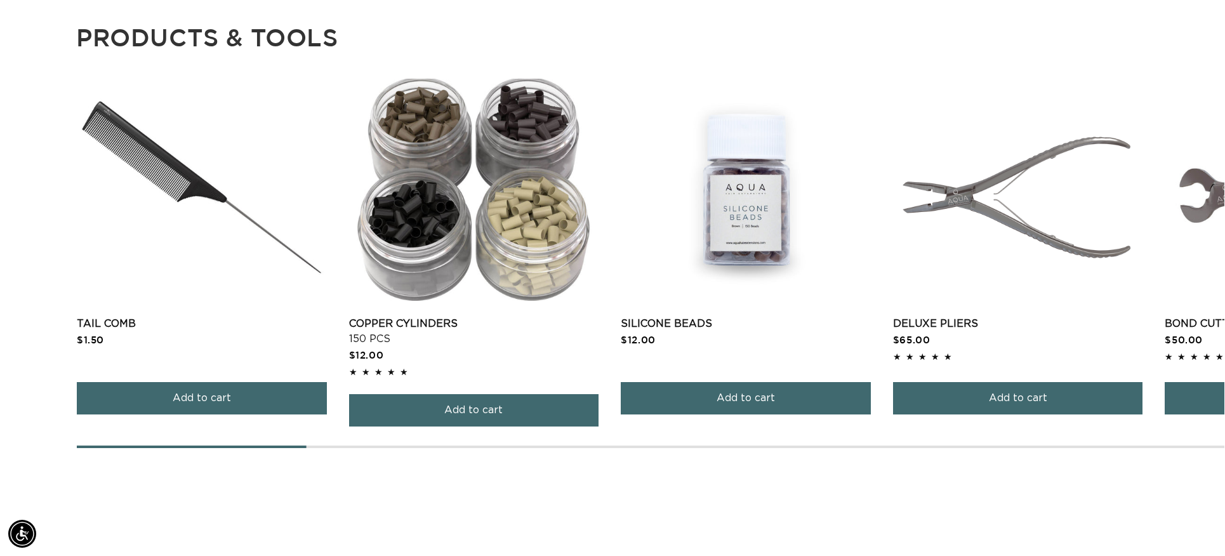
scroll to position [0, 0]
drag, startPoint x: 272, startPoint y: 462, endPoint x: 361, endPoint y: 467, distance: 89.6
click at [363, 448] on div at bounding box center [651, 447] width 1148 height 3
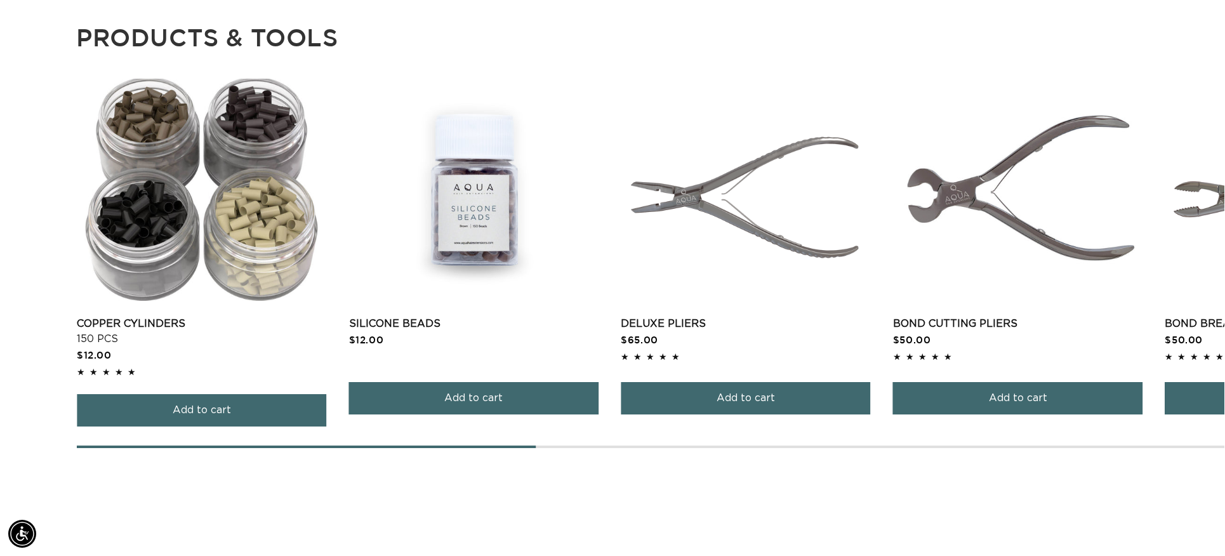
scroll to position [0, 1128]
click at [606, 448] on div at bounding box center [651, 447] width 1148 height 3
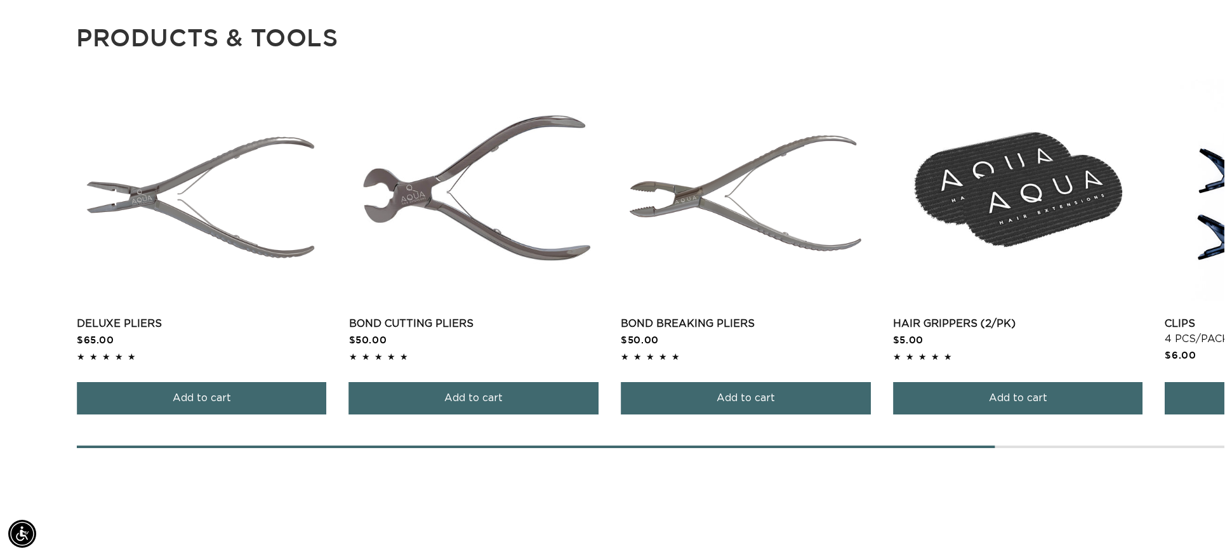
click at [1077, 448] on div "Tail Comb Tail Comb $1.50 Add to cart 150 pcs" at bounding box center [651, 263] width 1148 height 369
click at [1078, 448] on div "Tail Comb Tail Comb $1.50 Add to cart 150 pcs" at bounding box center [651, 263] width 1148 height 369
click at [1137, 448] on div "Tail Comb Tail Comb $1.50 Add to cart 150 pcs" at bounding box center [651, 263] width 1148 height 369
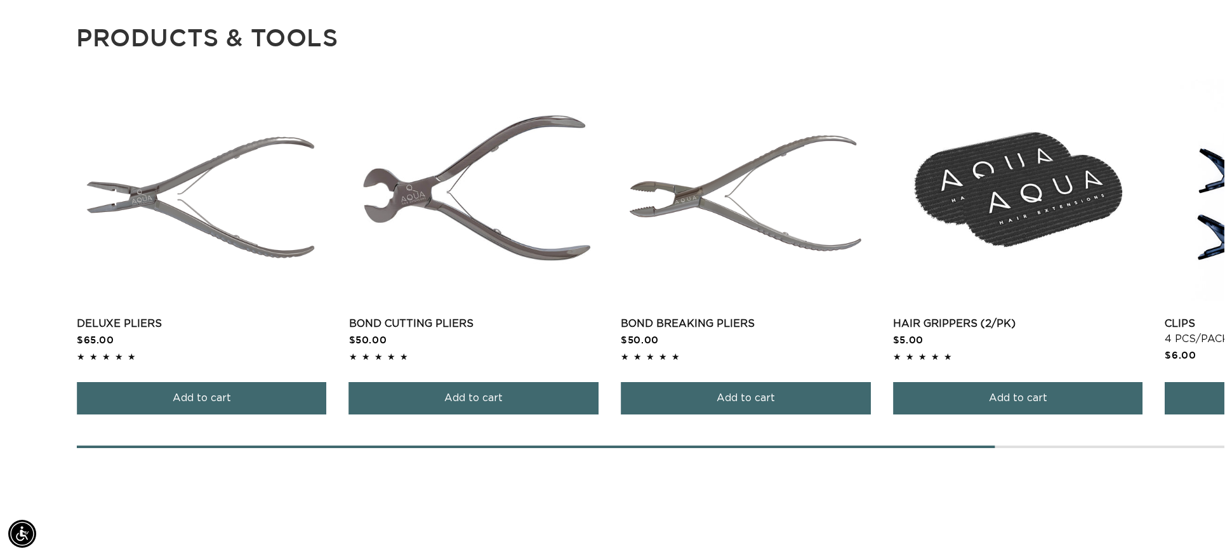
drag, startPoint x: 978, startPoint y: 461, endPoint x: 1038, endPoint y: 459, distance: 59.7
click at [1038, 448] on div "Tail Comb Tail Comb $1.50 Add to cart 150 pcs" at bounding box center [651, 263] width 1148 height 369
click at [1040, 448] on div "Tail Comb Tail Comb $1.50 Add to cart 150 pcs" at bounding box center [651, 263] width 1148 height 369
click at [1082, 448] on div at bounding box center [651, 447] width 1148 height 3
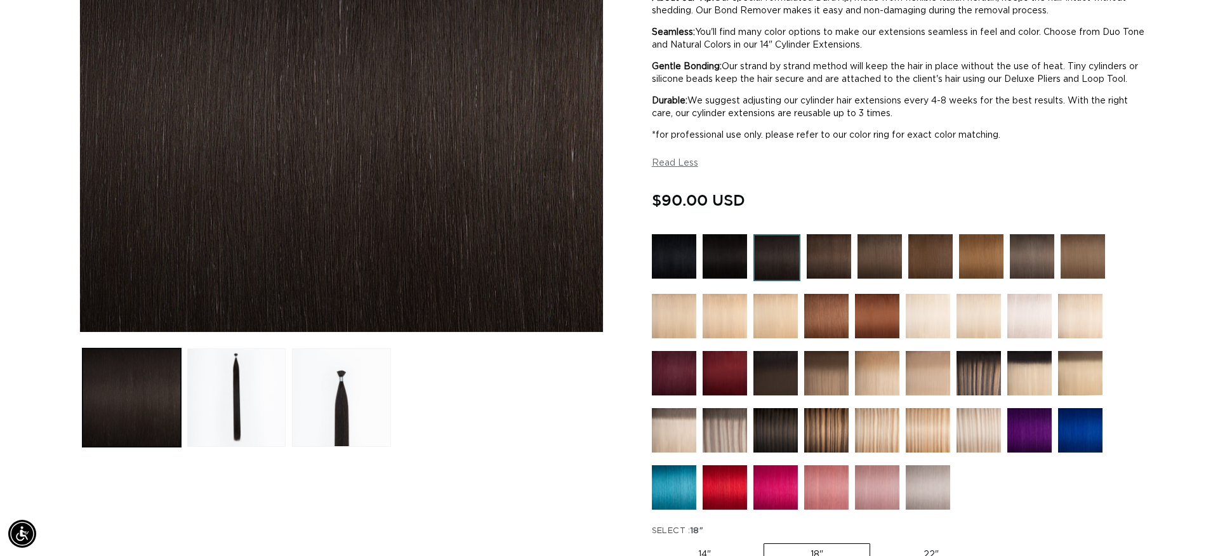
scroll to position [0, 0]
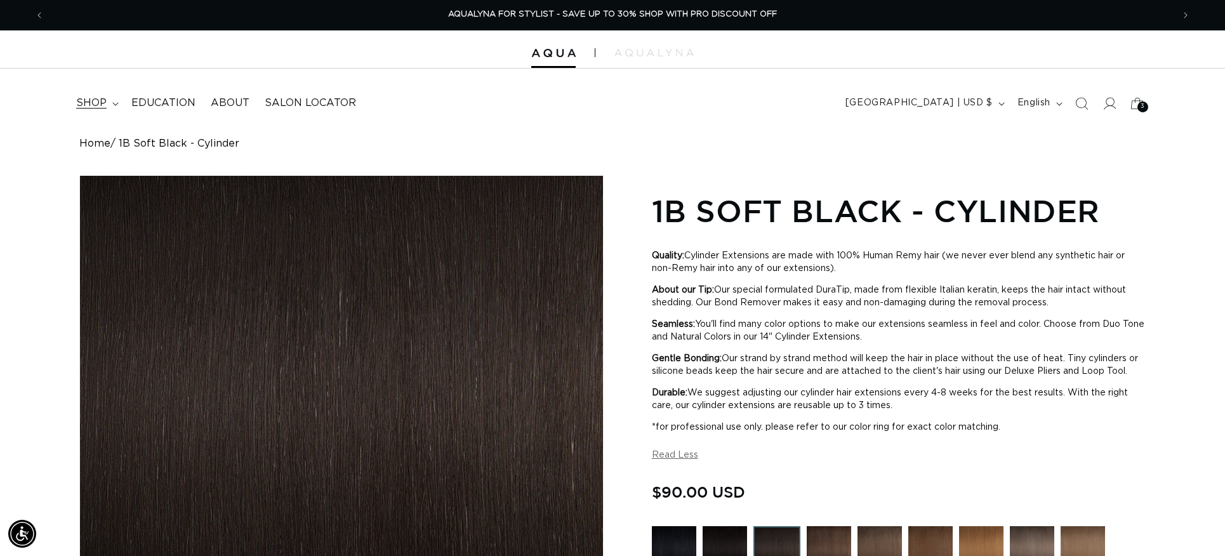
click at [96, 99] on span "shop" at bounding box center [91, 102] width 30 height 13
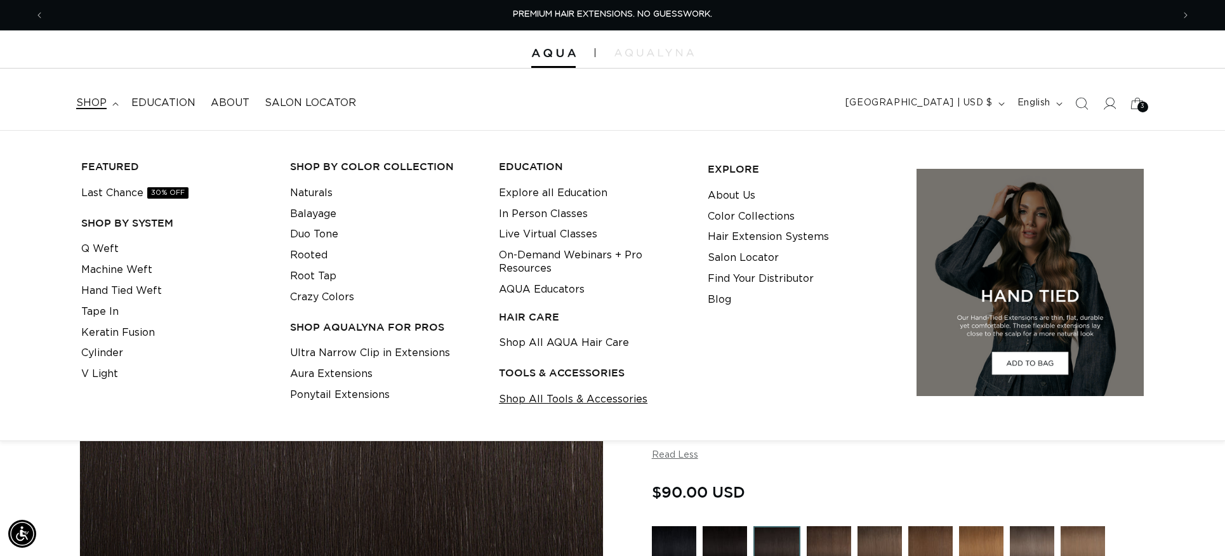
click at [562, 396] on link "Shop All Tools & Accessories" at bounding box center [573, 399] width 149 height 21
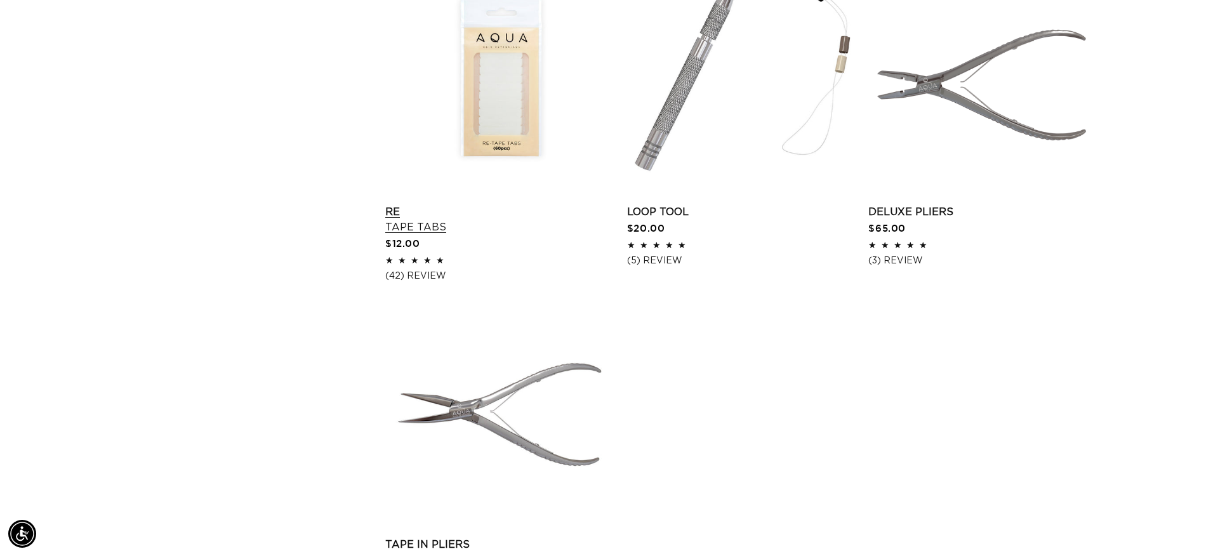
scroll to position [1826, 0]
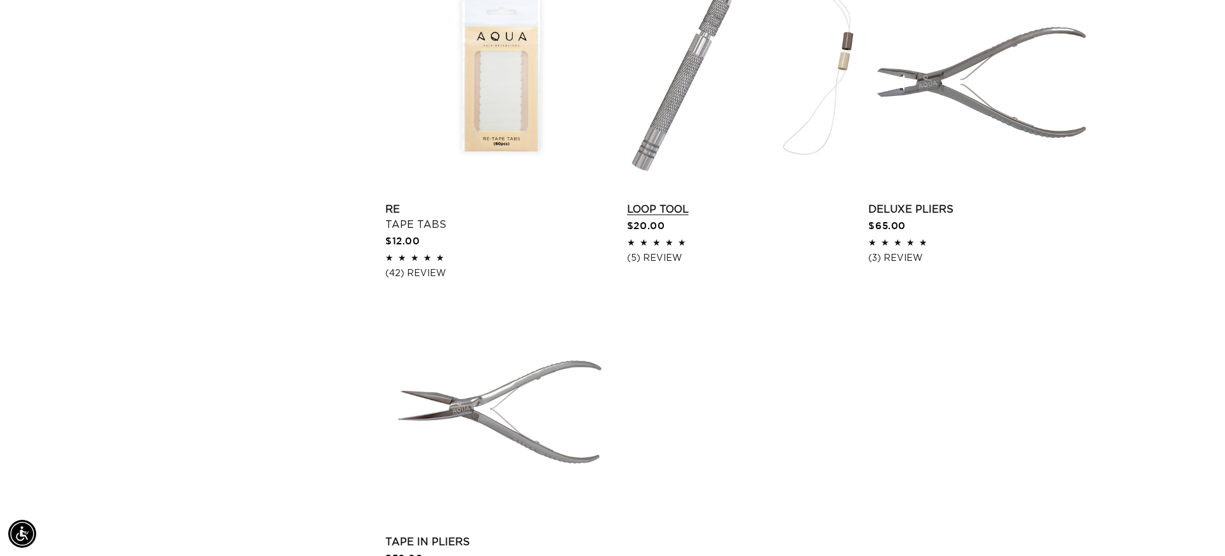
click at [663, 217] on link "Loop Tool" at bounding box center [741, 209] width 229 height 15
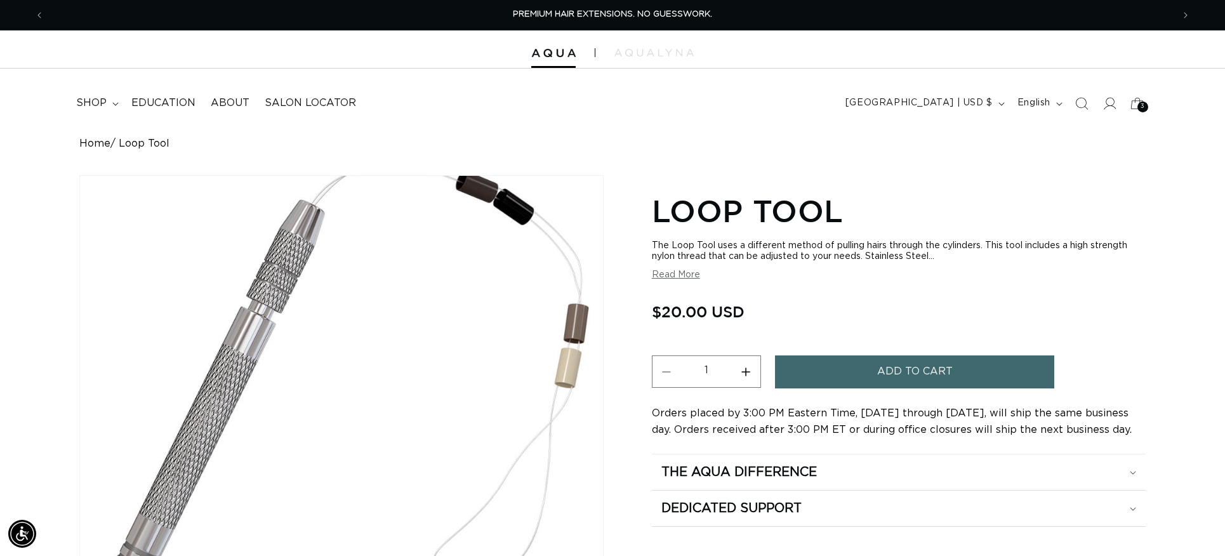
click at [923, 376] on span "Add to cart" at bounding box center [915, 371] width 76 height 32
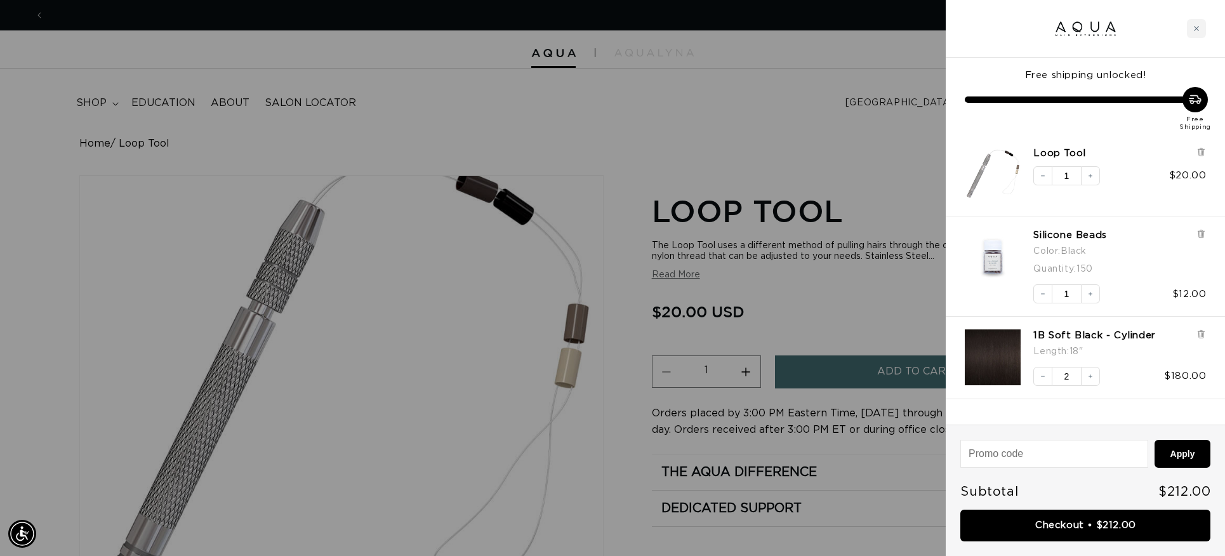
scroll to position [0, 1128]
click at [465, 296] on div at bounding box center [612, 278] width 1225 height 556
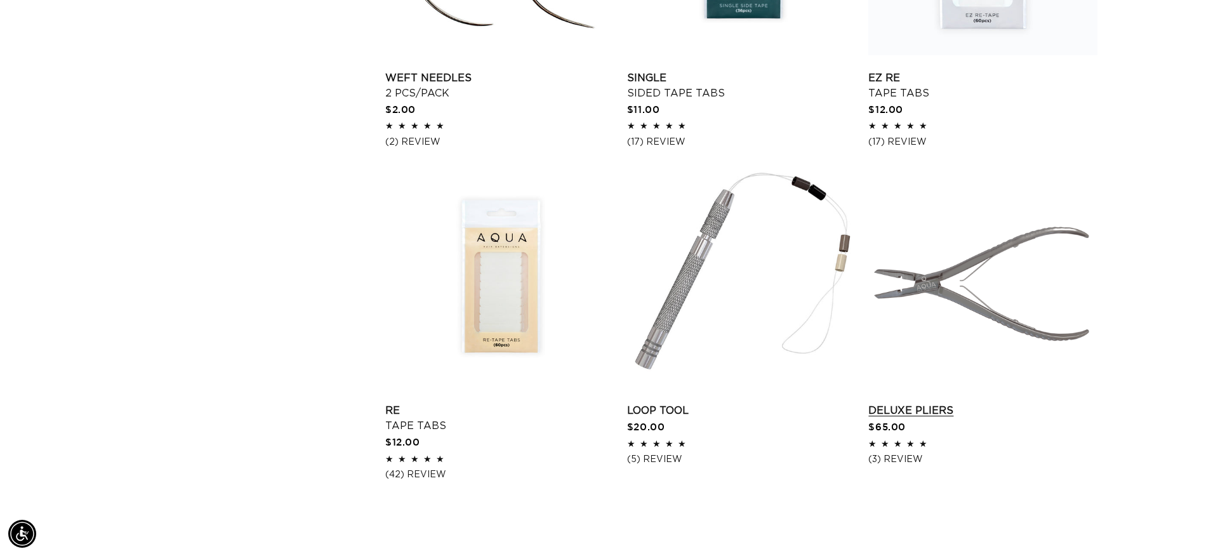
click at [929, 418] on link "Deluxe Pliers" at bounding box center [982, 410] width 229 height 15
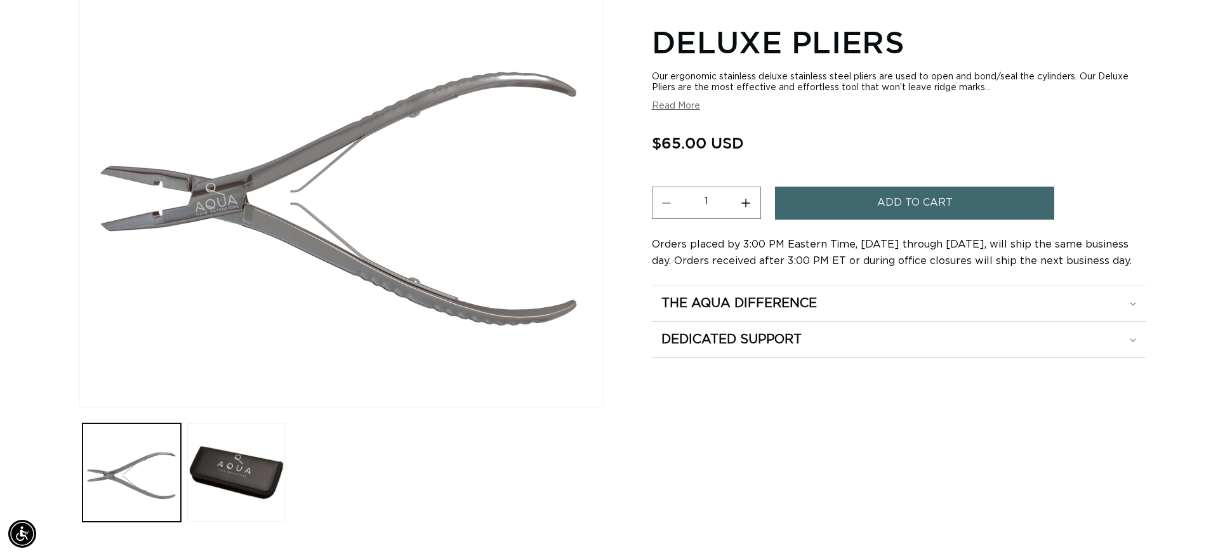
scroll to position [221, 0]
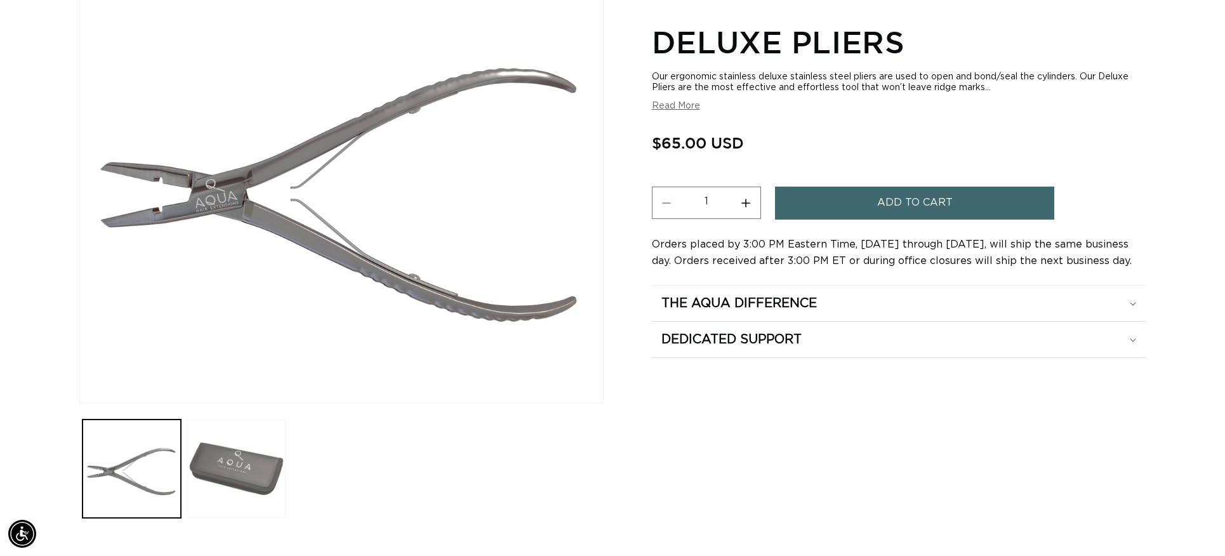
click at [234, 465] on button "Load image 2 in gallery view" at bounding box center [236, 469] width 98 height 98
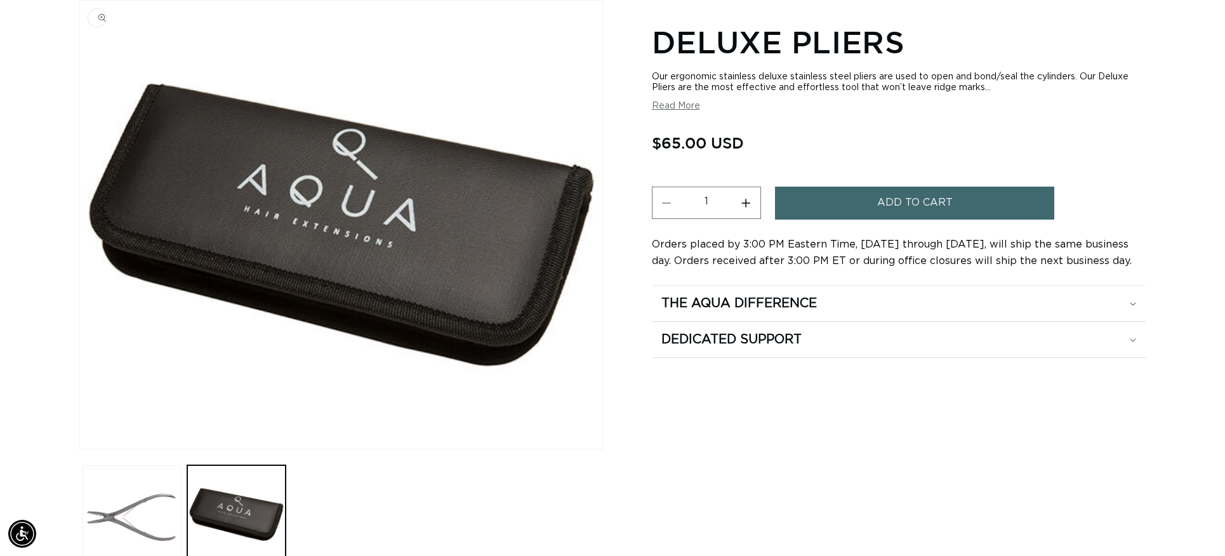
scroll to position [0, 1128]
click at [156, 509] on button "Load image 1 in gallery view" at bounding box center [132, 514] width 98 height 98
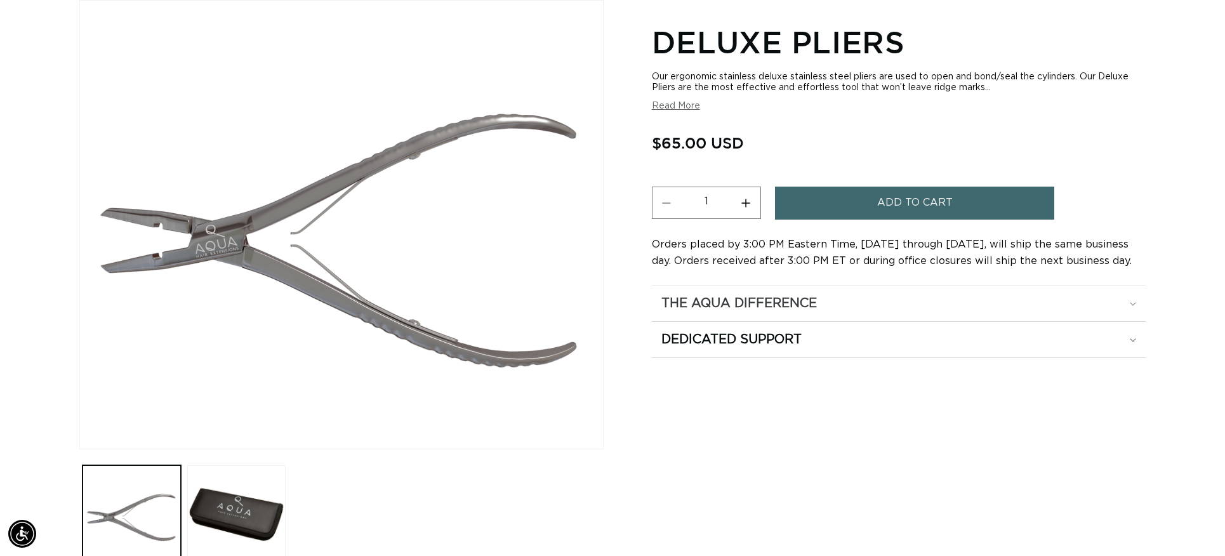
scroll to position [0, 2257]
click at [772, 305] on h2 "The Aqua Difference" at bounding box center [738, 303] width 155 height 17
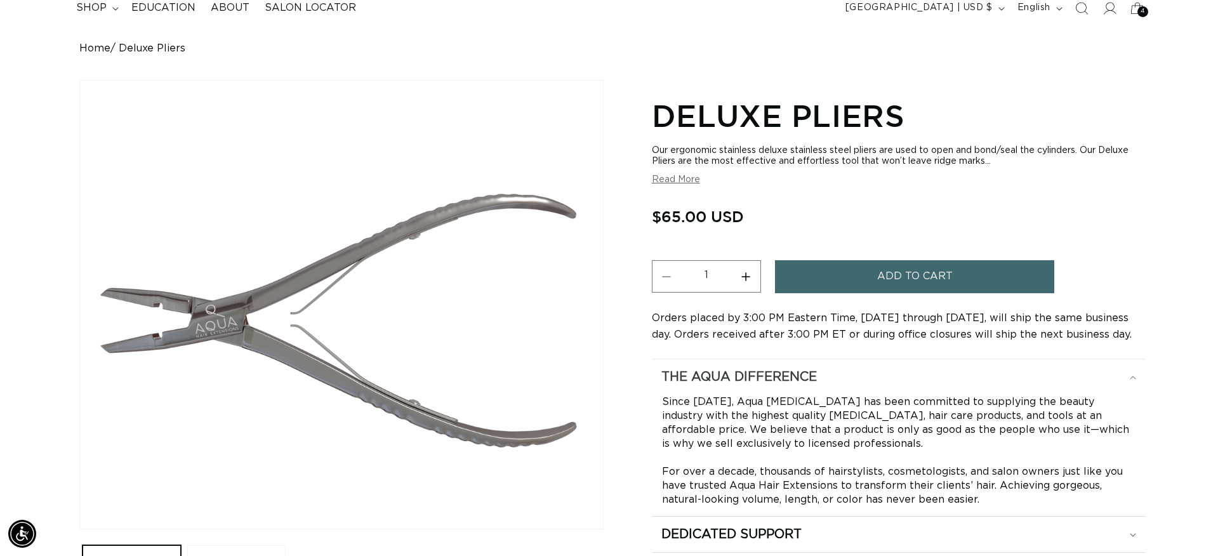
scroll to position [0, 1128]
click at [916, 280] on span "Add to cart" at bounding box center [915, 276] width 76 height 32
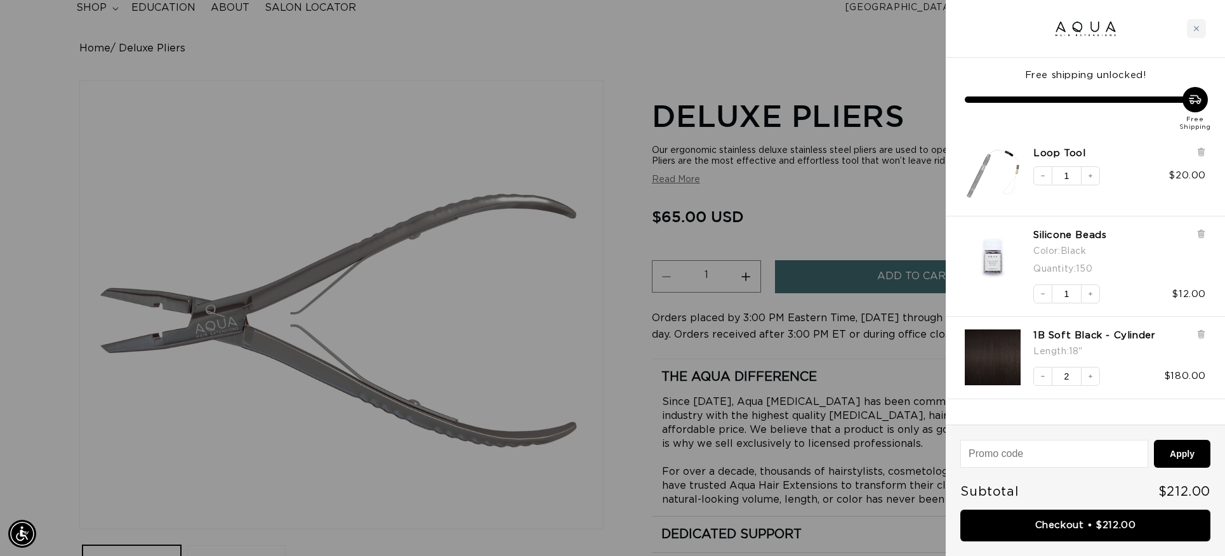
scroll to position [0, 2257]
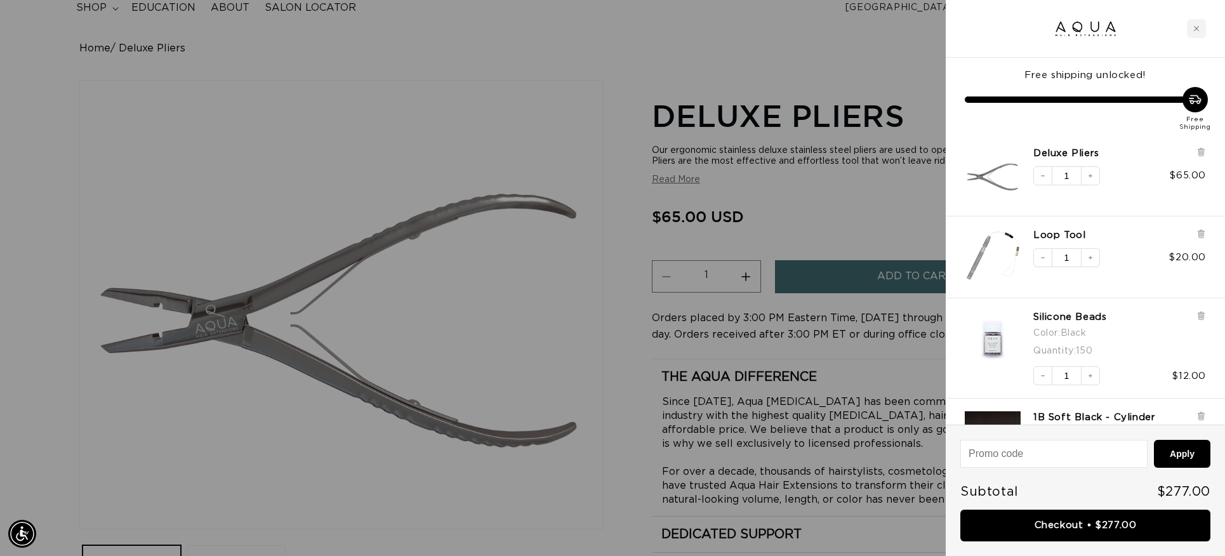
click at [872, 210] on div at bounding box center [612, 278] width 1225 height 556
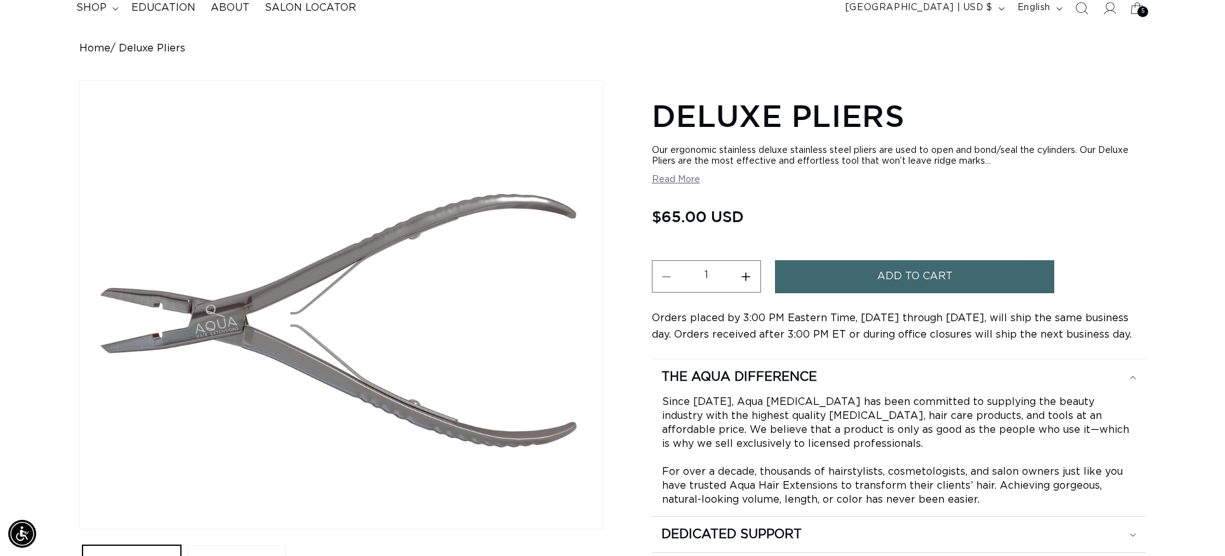
scroll to position [0, 0]
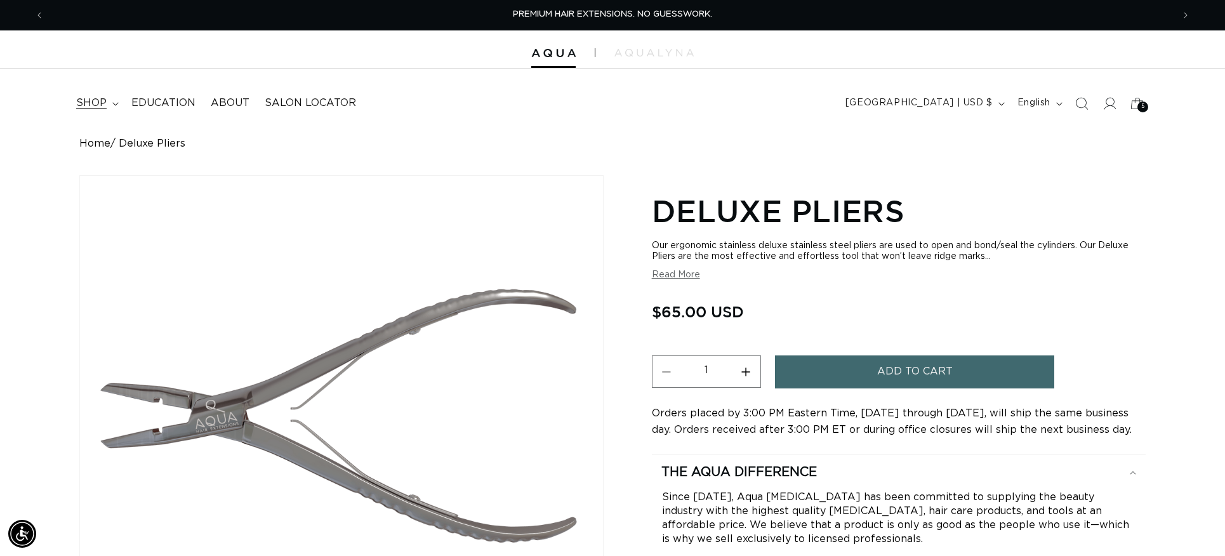
click at [90, 105] on span "shop" at bounding box center [91, 102] width 30 height 13
click at [1133, 103] on icon at bounding box center [1137, 103] width 30 height 30
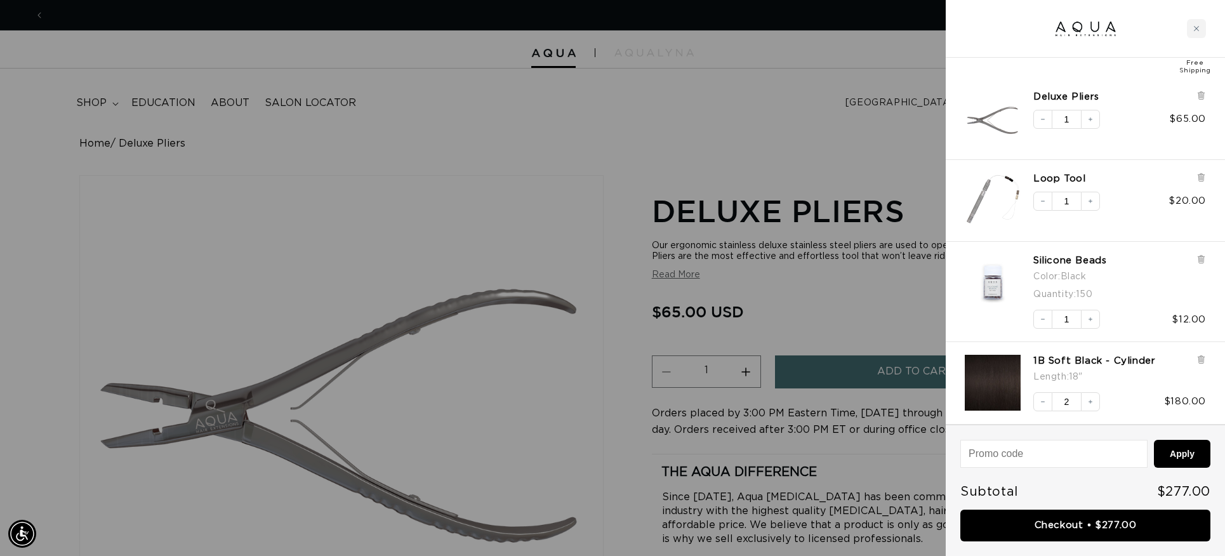
scroll to position [0, 1128]
